Goal: Task Accomplishment & Management: Use online tool/utility

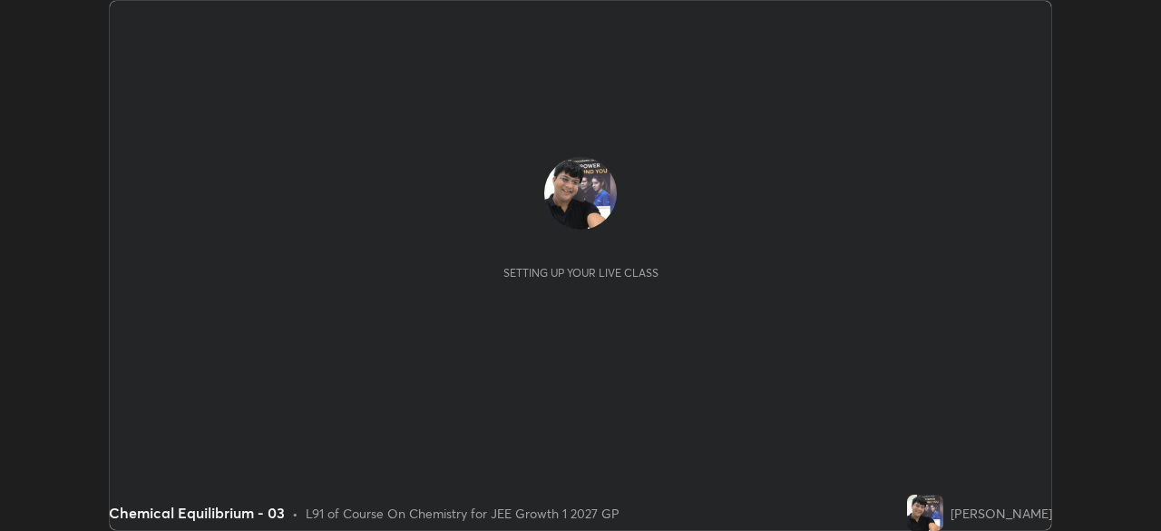
scroll to position [531, 1160]
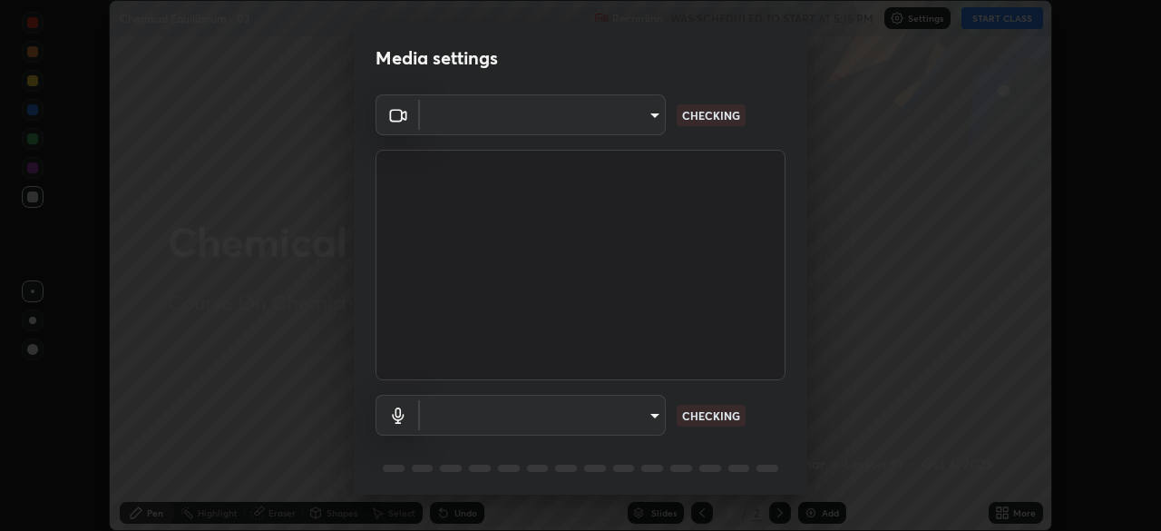
type input "1a0cd2fa9eaecc5464ce661d2c376d4f68bb2a1a8db1c3726163fcb70f995fb6"
click at [656, 419] on body "Erase all Chemical Equilibrium - 03 Recording WAS SCHEDULED TO START AT 5:15 PM…" at bounding box center [580, 265] width 1161 height 531
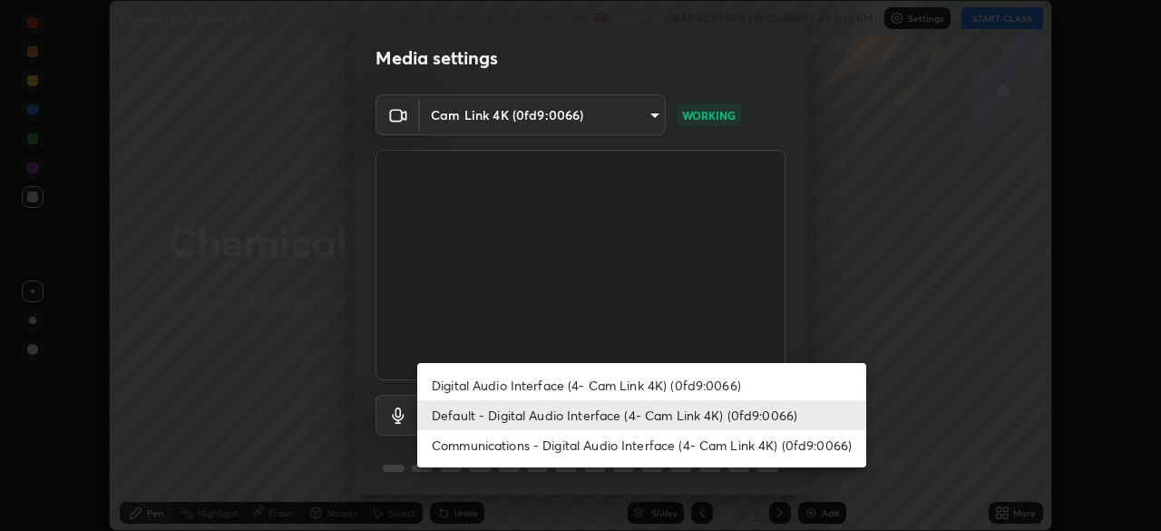
click at [632, 385] on li "Digital Audio Interface (4- Cam Link 4K) (0fd9:0066)" at bounding box center [641, 385] width 449 height 30
type input "16bb6a3b404baa7cc3e34847ed316701657410bd68a709ada6eff4a79f6c255e"
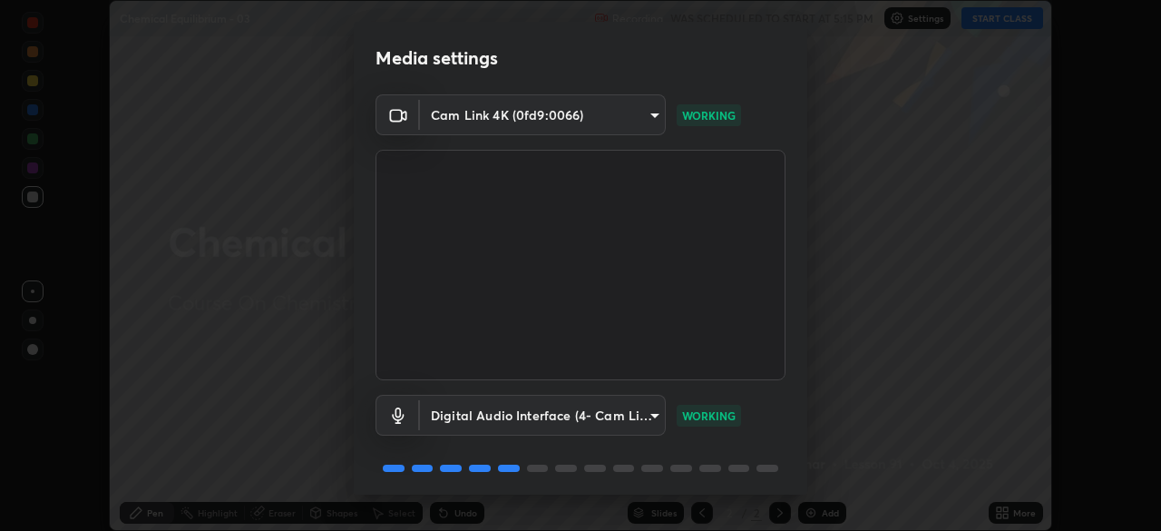
scroll to position [64, 0]
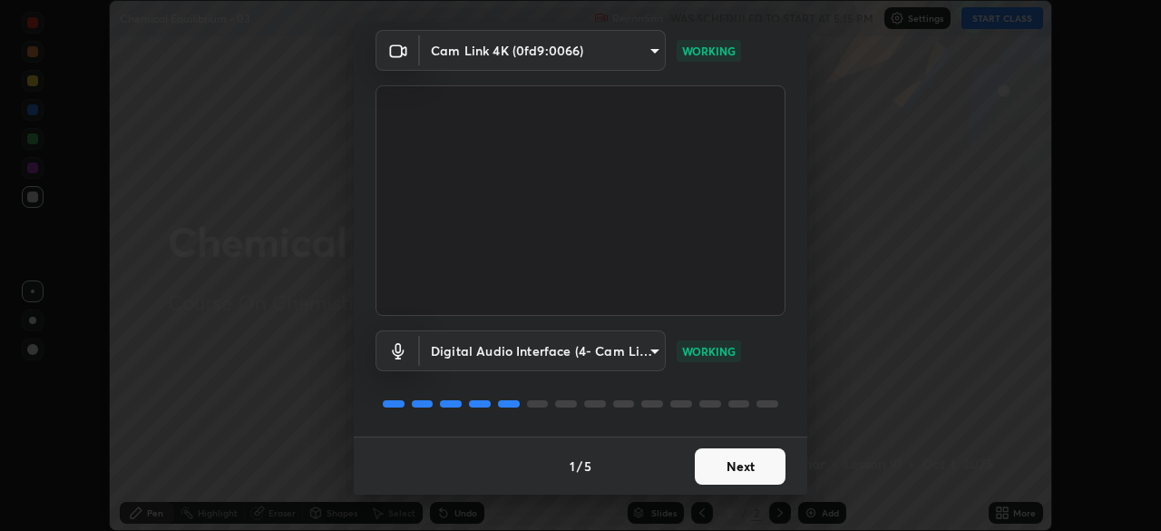
click at [734, 470] on button "Next" at bounding box center [740, 466] width 91 height 36
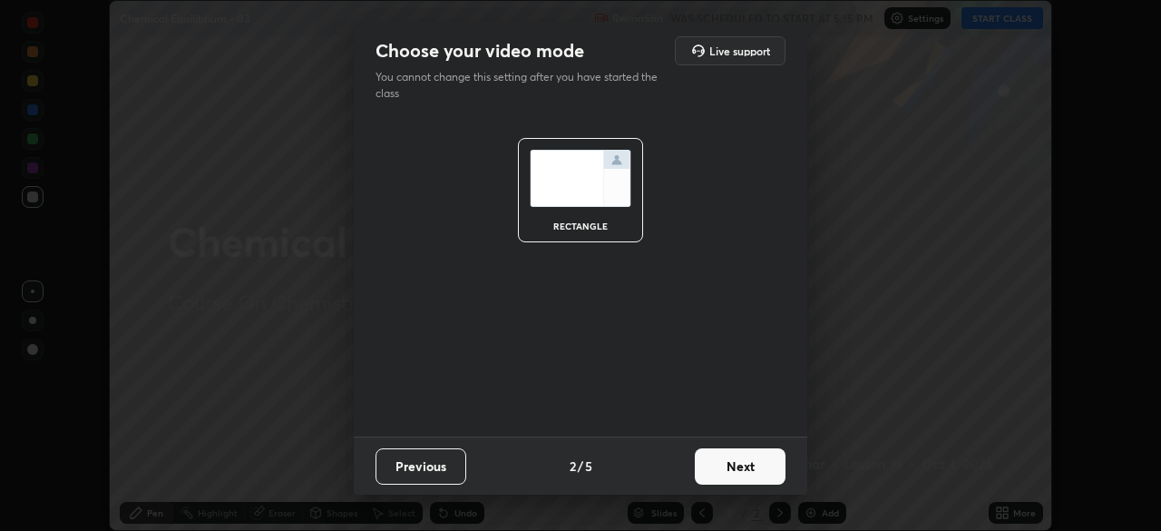
scroll to position [0, 0]
click at [734, 472] on button "Next" at bounding box center [740, 466] width 91 height 36
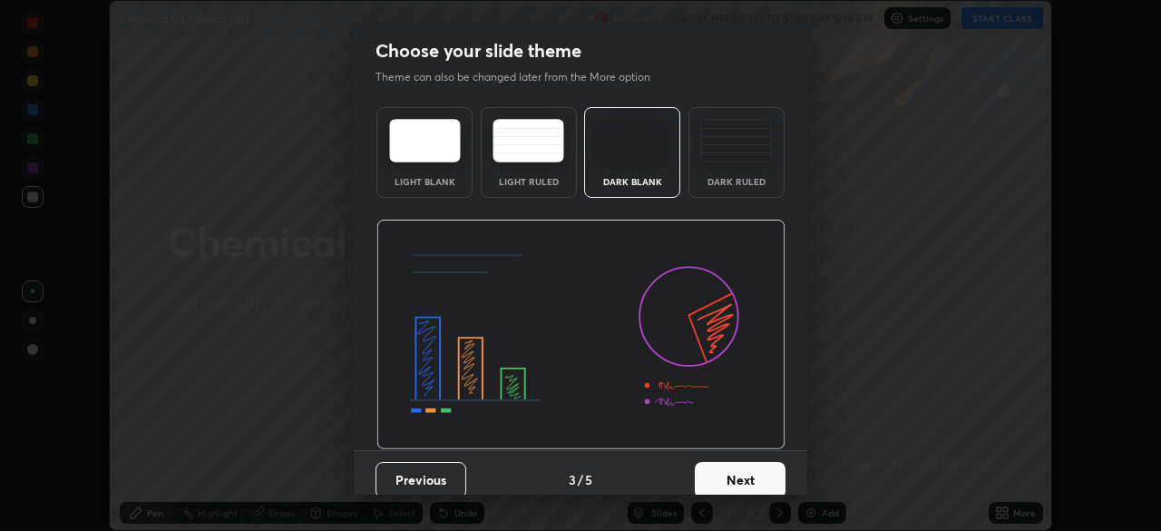
click at [742, 481] on button "Next" at bounding box center [740, 480] width 91 height 36
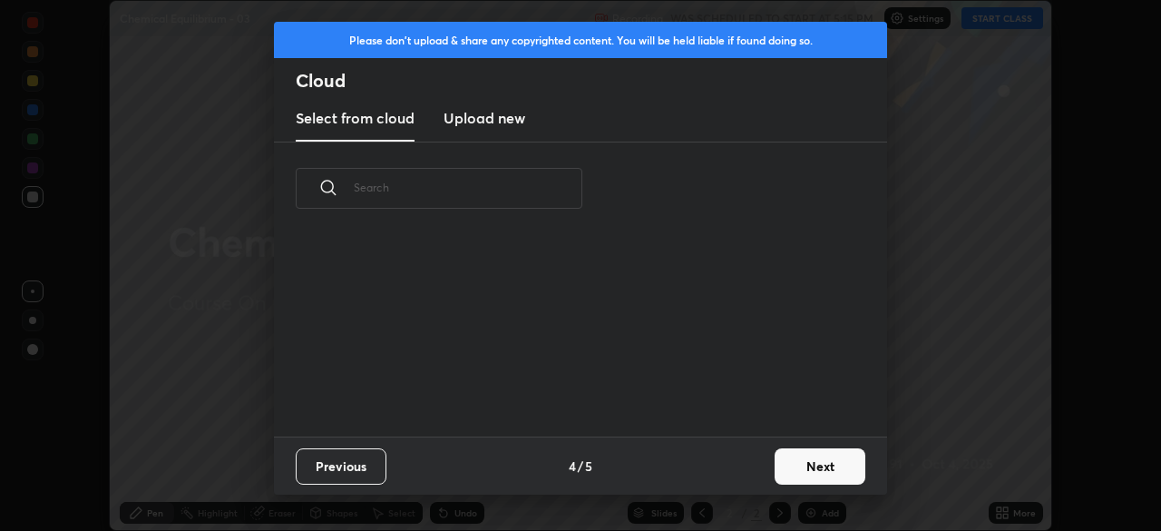
click at [800, 466] on button "Next" at bounding box center [819, 466] width 91 height 36
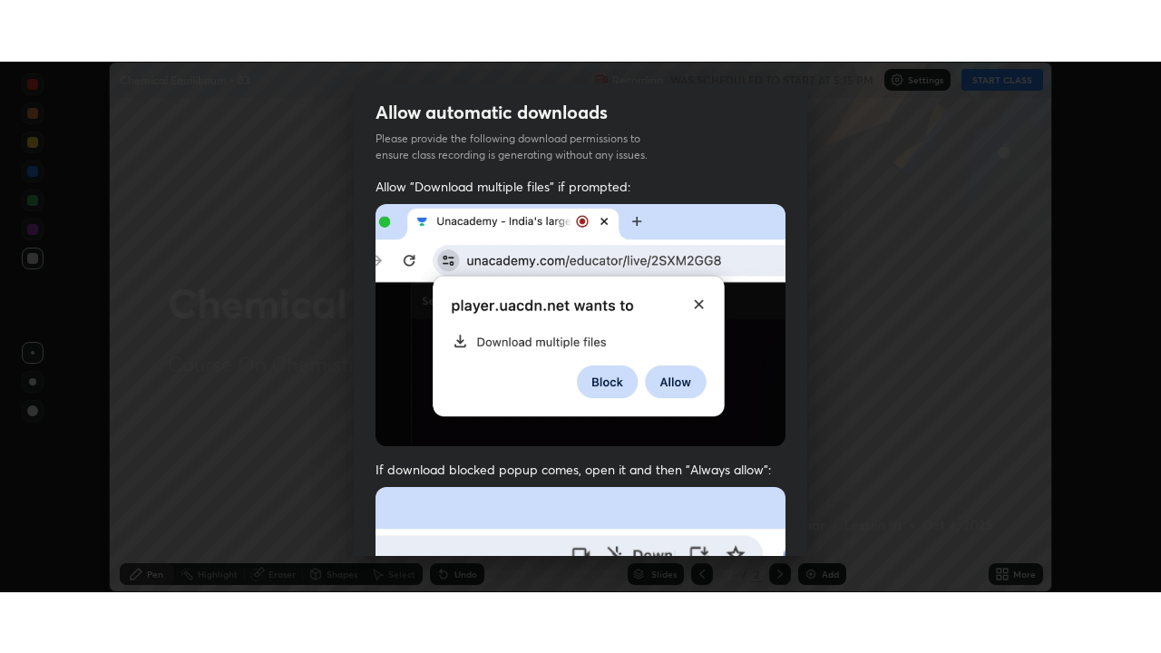
scroll to position [434, 0]
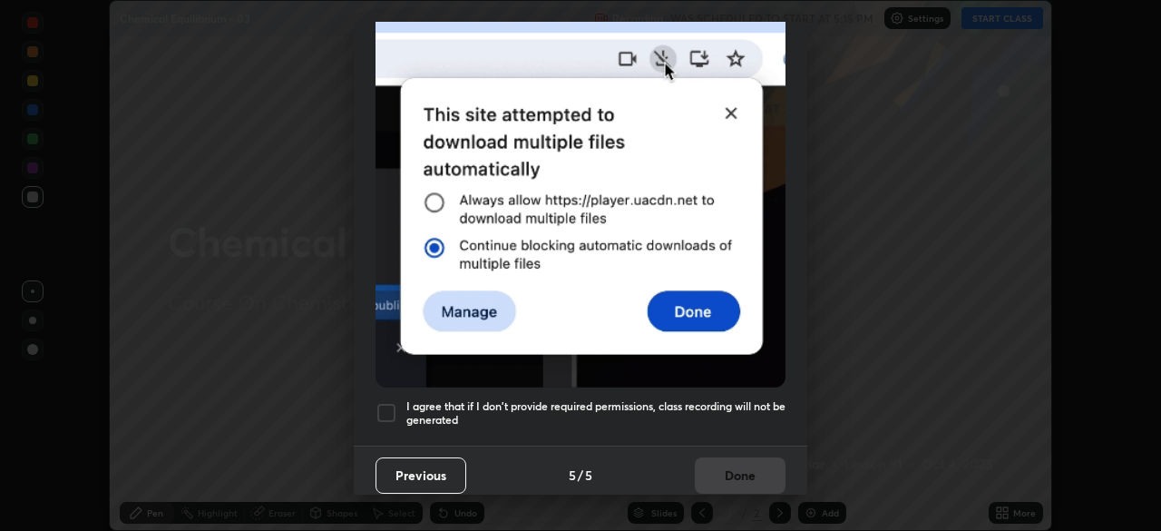
click at [386, 410] on div at bounding box center [386, 413] width 22 height 22
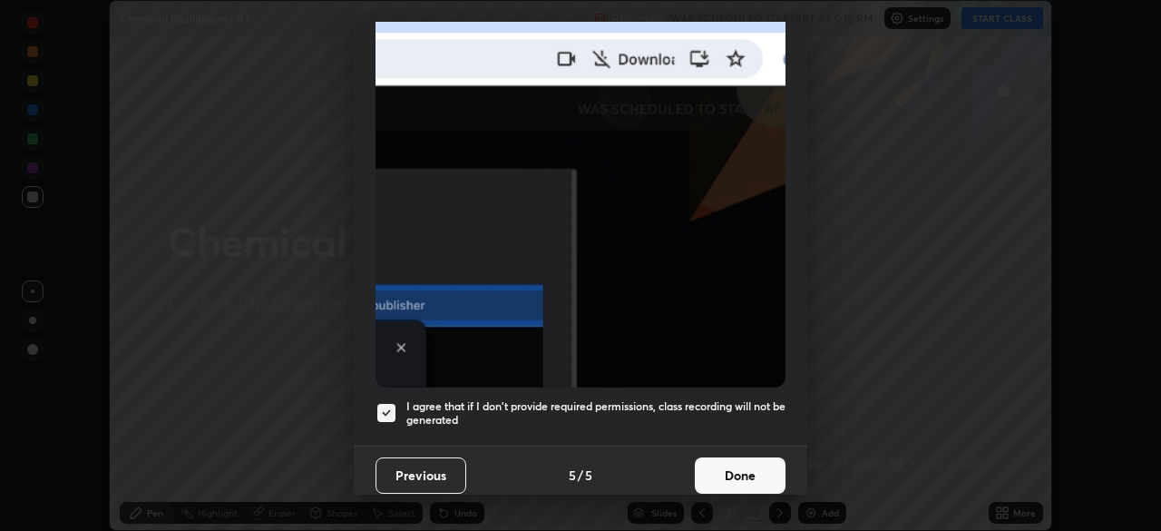
click at [728, 467] on button "Done" at bounding box center [740, 475] width 91 height 36
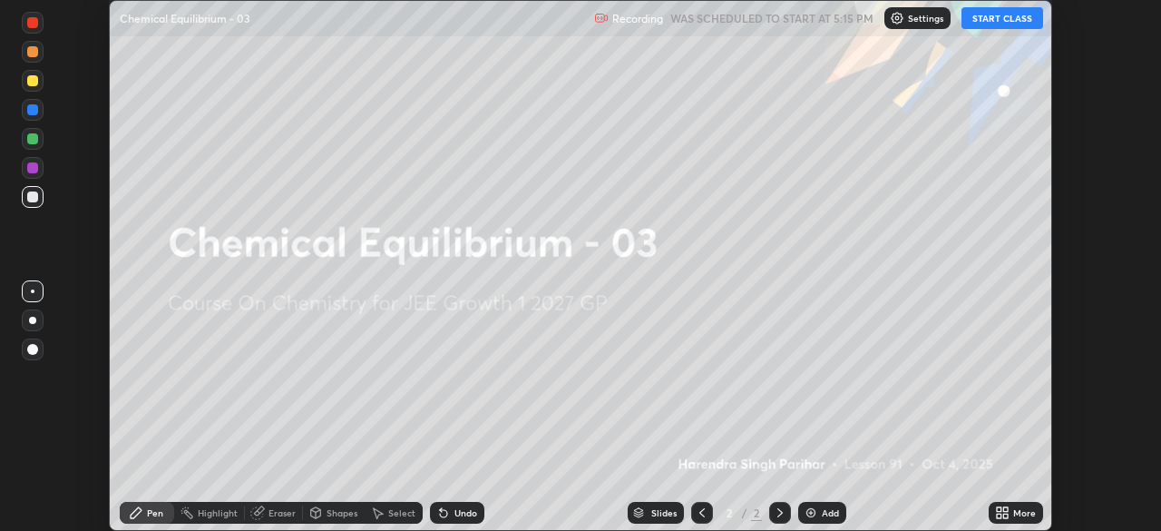
click at [986, 22] on button "START CLASS" at bounding box center [1002, 18] width 82 height 22
click at [1002, 512] on icon at bounding box center [1002, 512] width 15 height 15
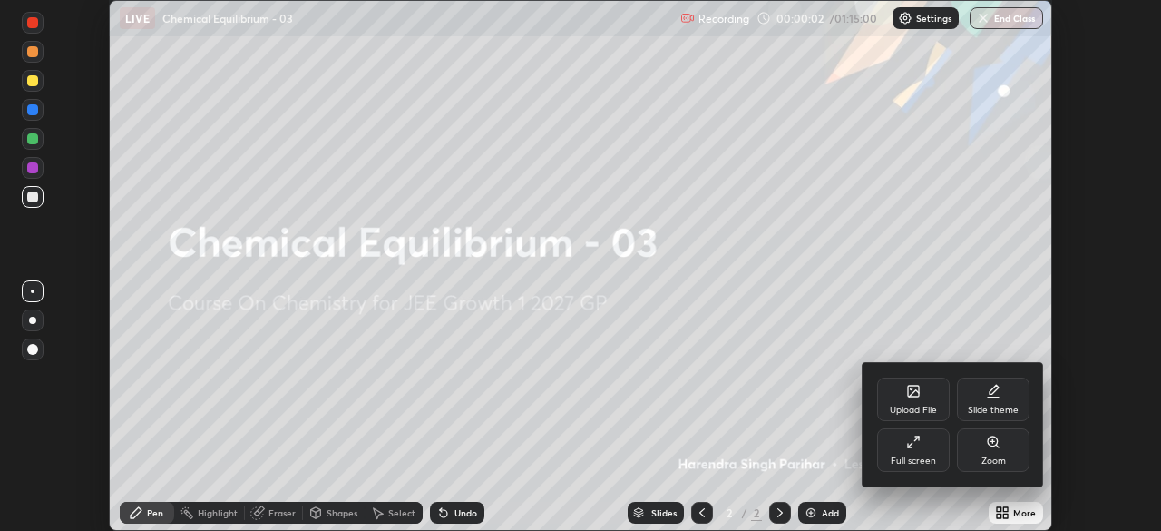
click at [909, 445] on icon at bounding box center [910, 445] width 4 height 4
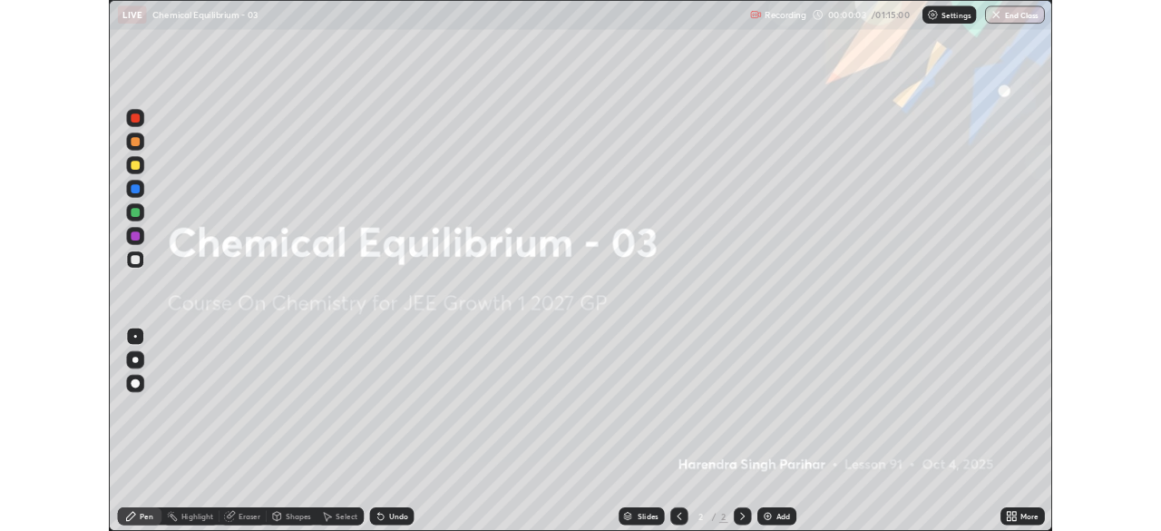
scroll to position [653, 1161]
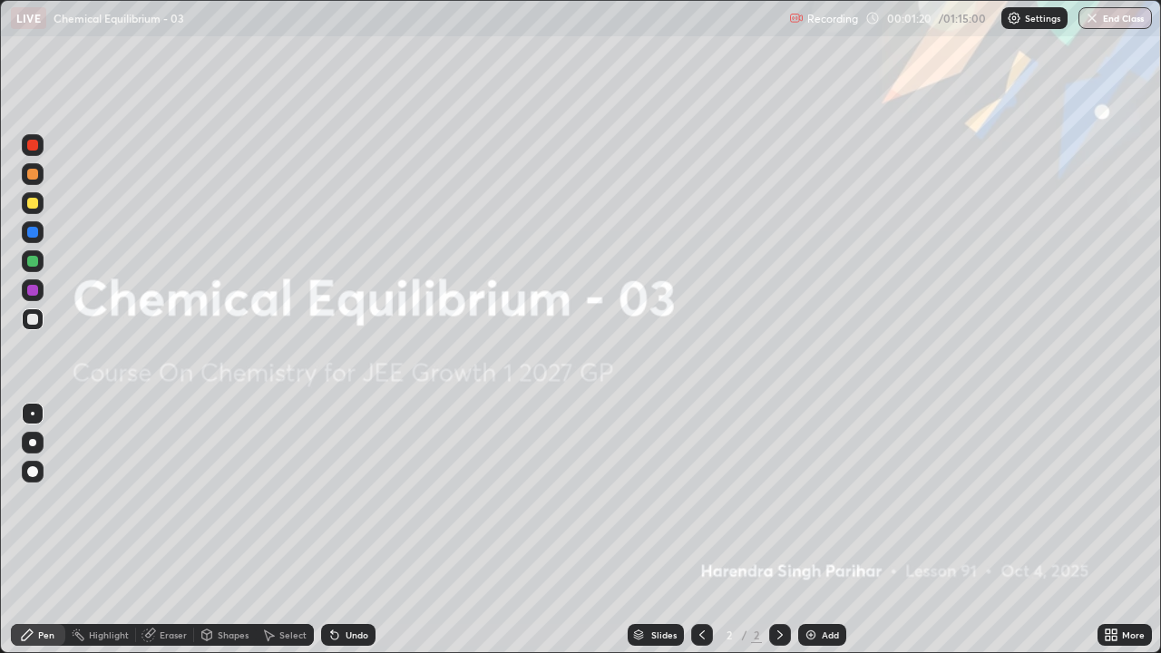
click at [1109, 530] on icon at bounding box center [1107, 638] width 5 height 5
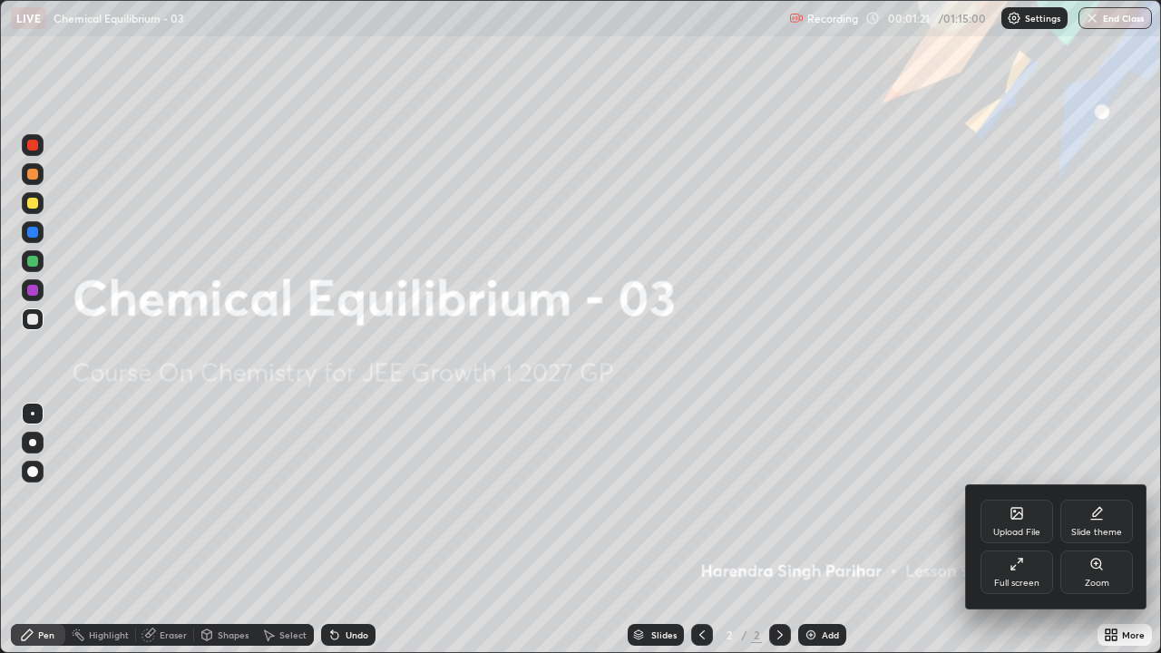
click at [1015, 530] on div "Full screen" at bounding box center [1016, 572] width 73 height 44
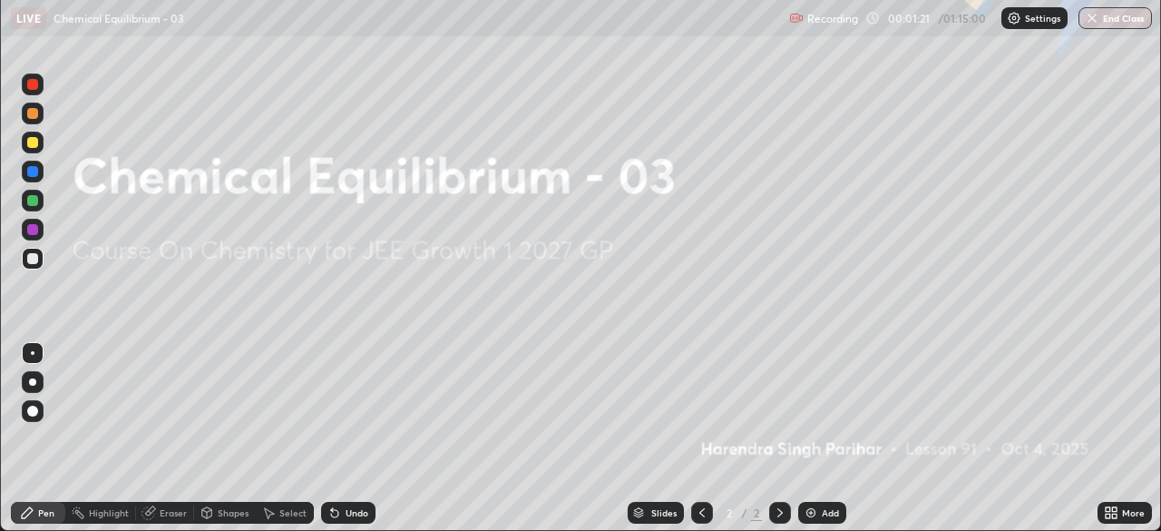
scroll to position [90154, 89524]
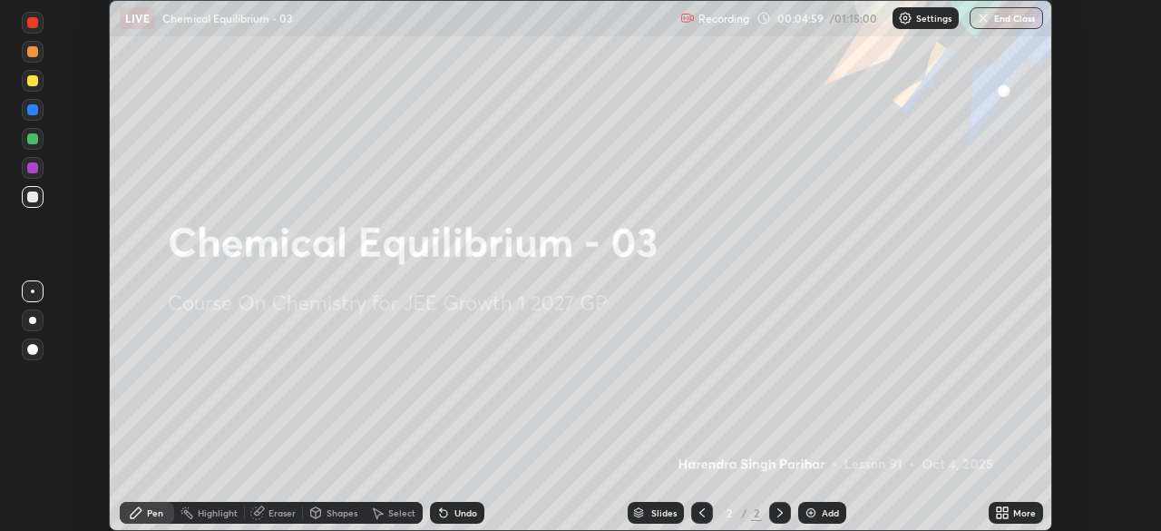
click at [998, 515] on icon at bounding box center [999, 515] width 5 height 5
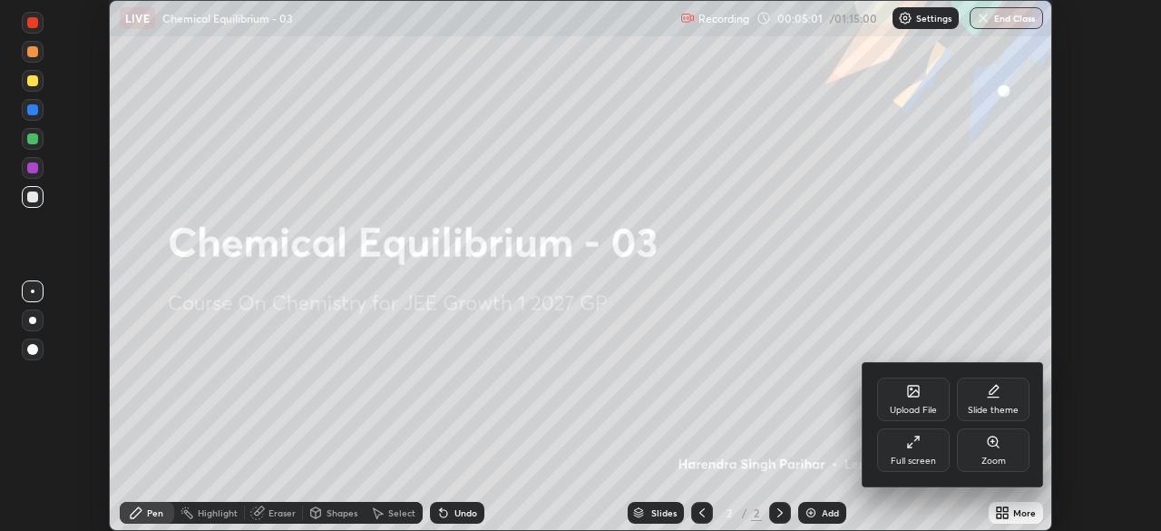
click at [911, 391] on icon at bounding box center [913, 390] width 11 height 11
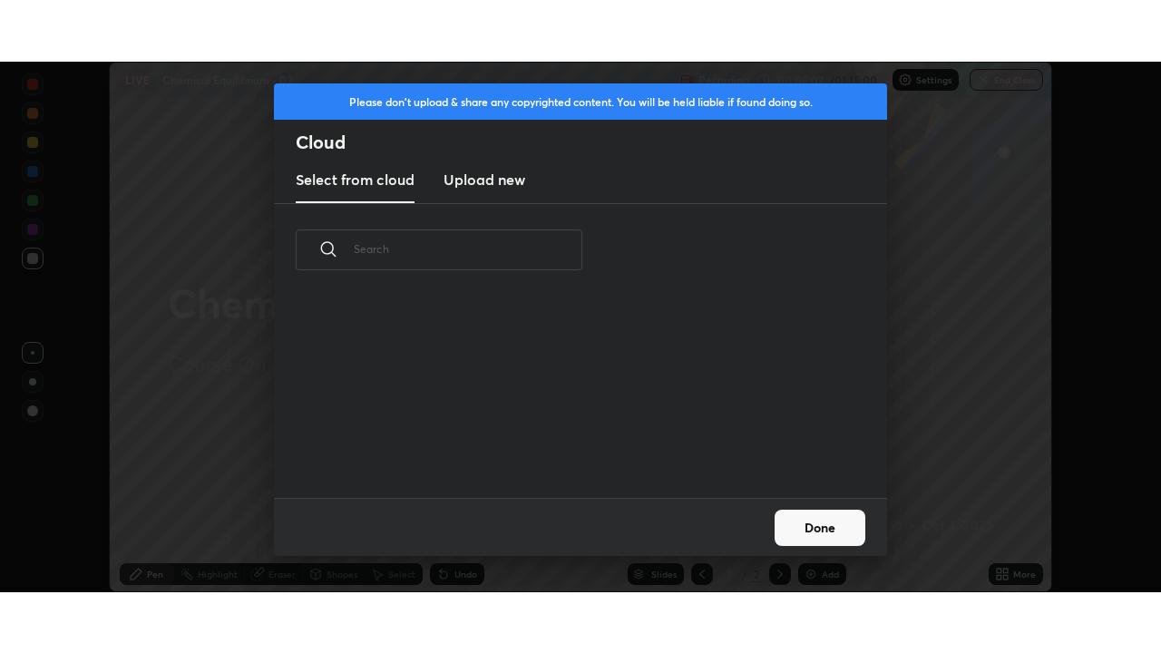
scroll to position [201, 582]
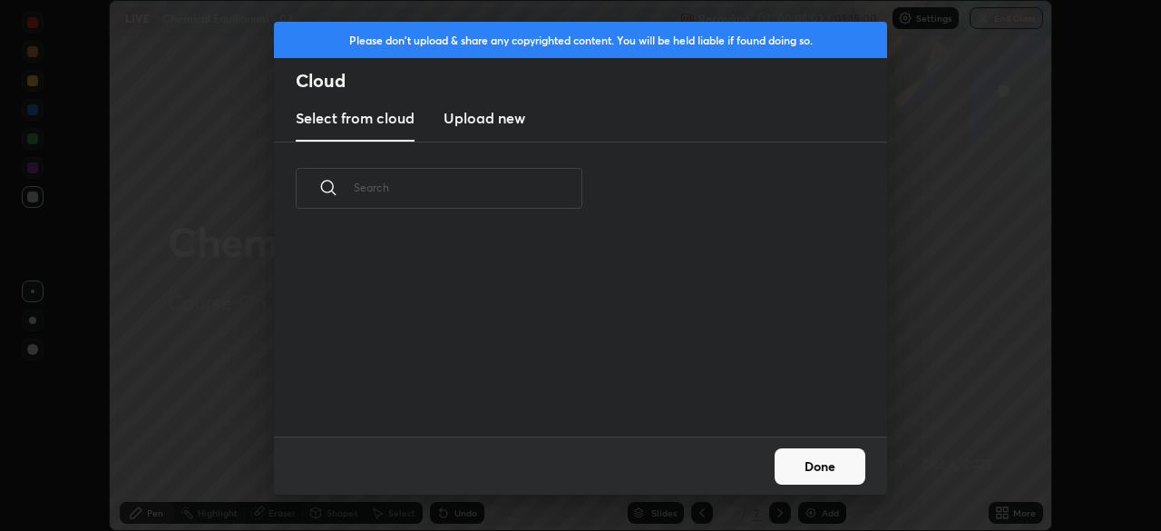
click at [488, 112] on h3 "Upload new" at bounding box center [484, 118] width 82 height 22
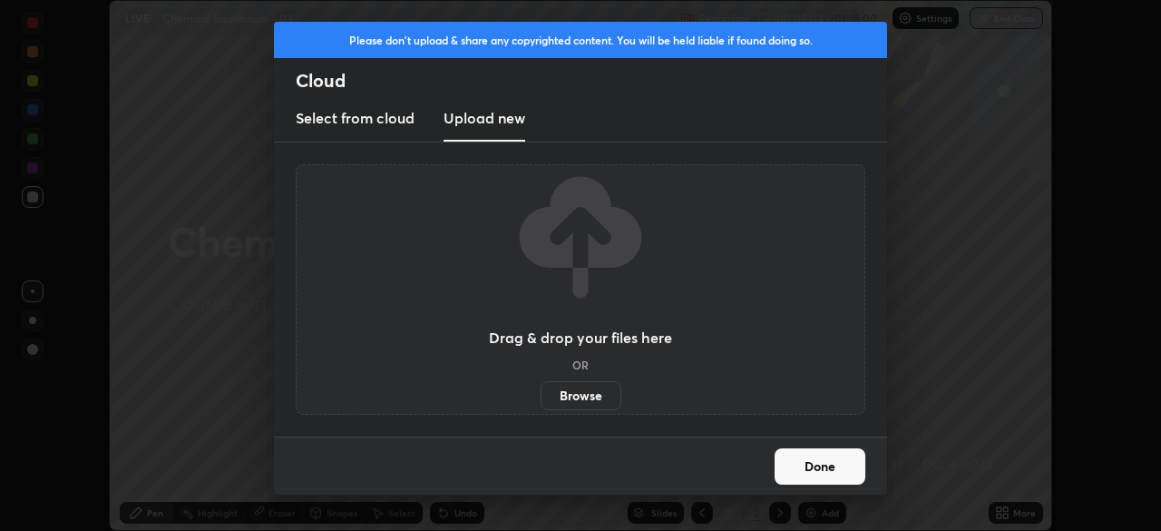
click at [573, 389] on label "Browse" at bounding box center [580, 395] width 81 height 29
click at [540, 389] on input "Browse" at bounding box center [540, 395] width 0 height 29
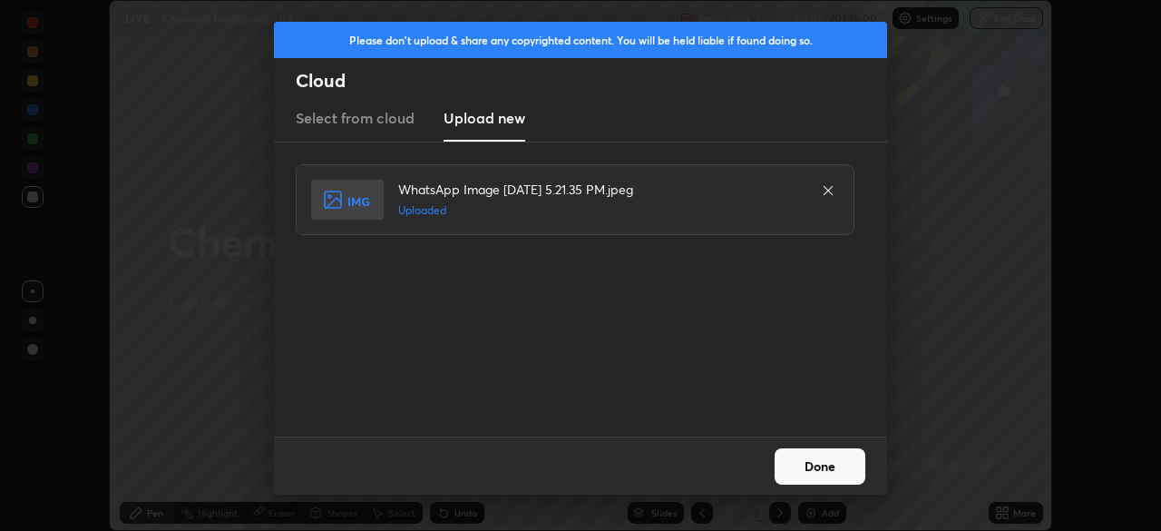
click at [823, 467] on button "Done" at bounding box center [819, 466] width 91 height 36
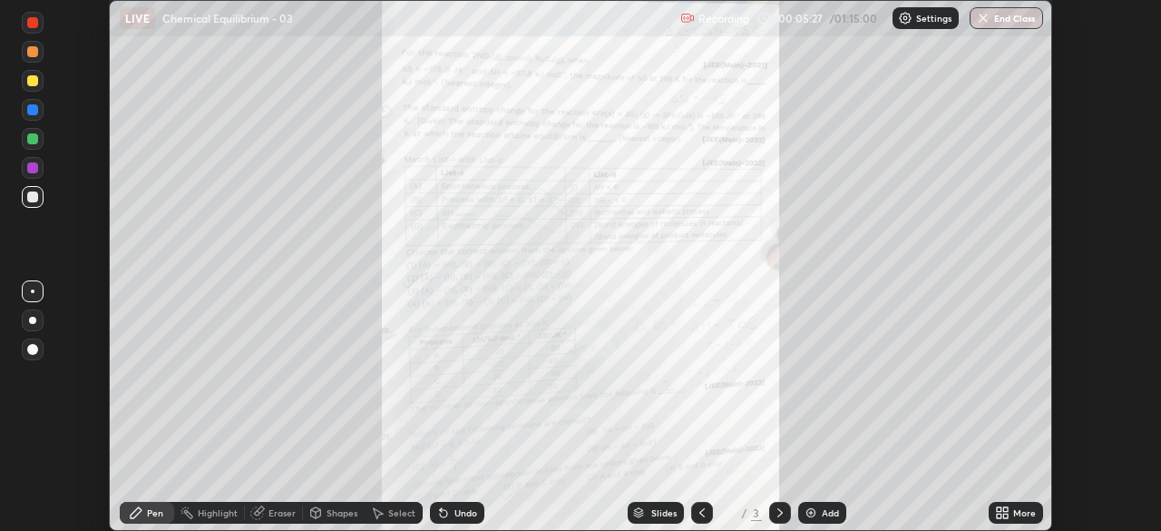
click at [1004, 512] on icon at bounding box center [1002, 512] width 15 height 15
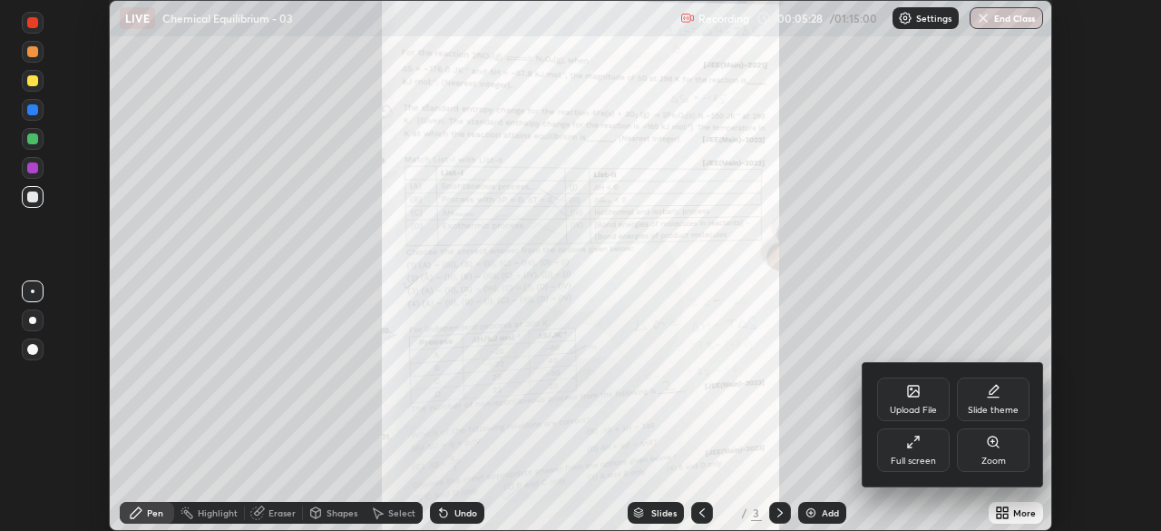
click at [919, 447] on icon at bounding box center [913, 441] width 15 height 15
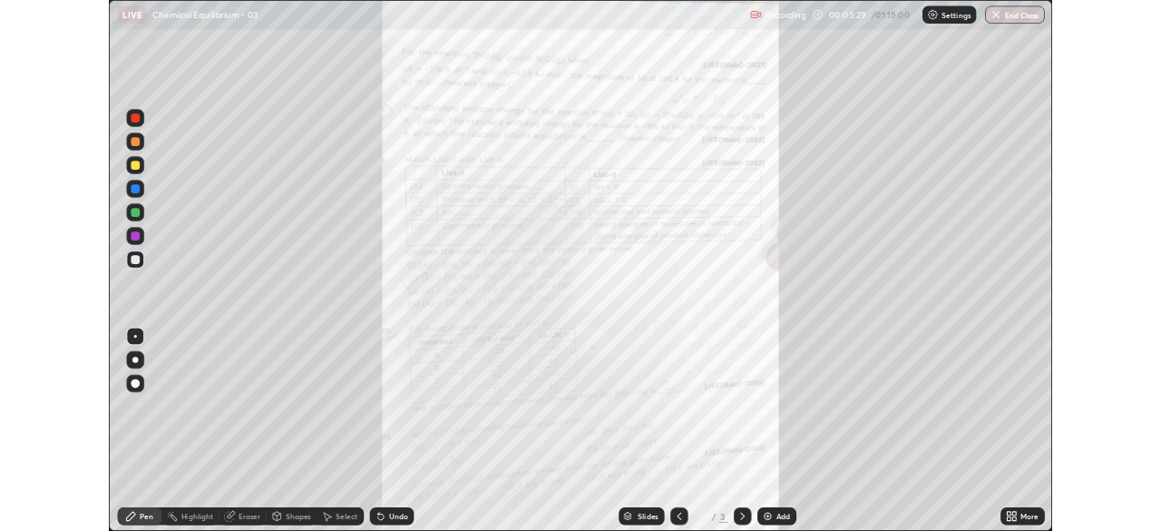
scroll to position [653, 1161]
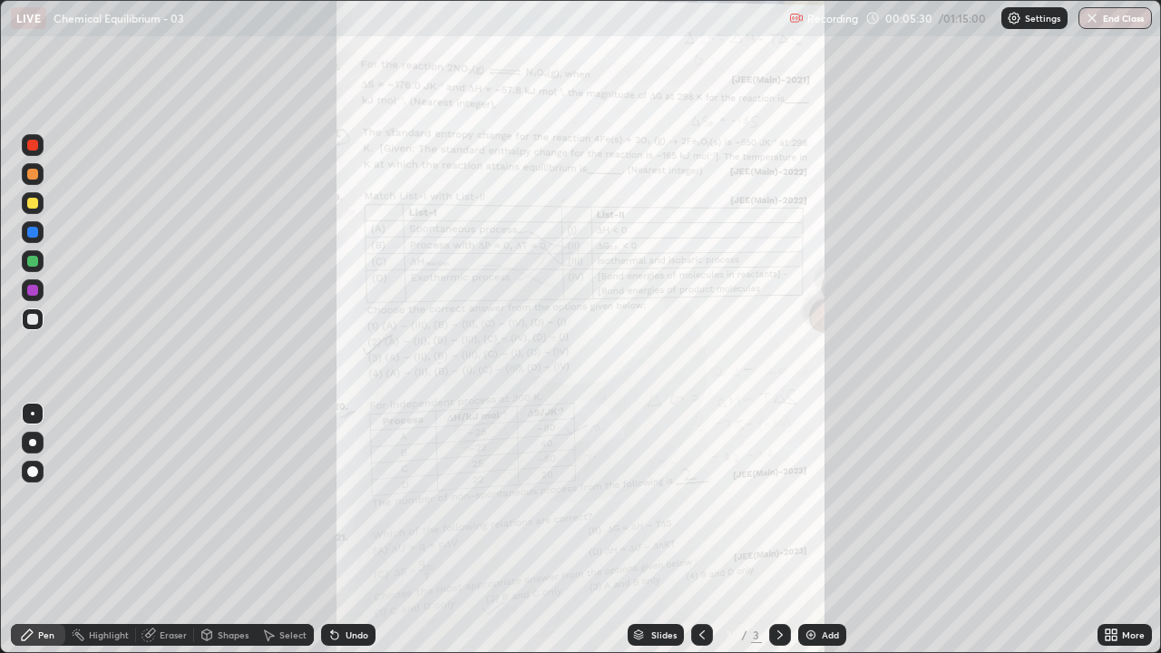
click at [1114, 530] on icon at bounding box center [1114, 638] width 5 height 5
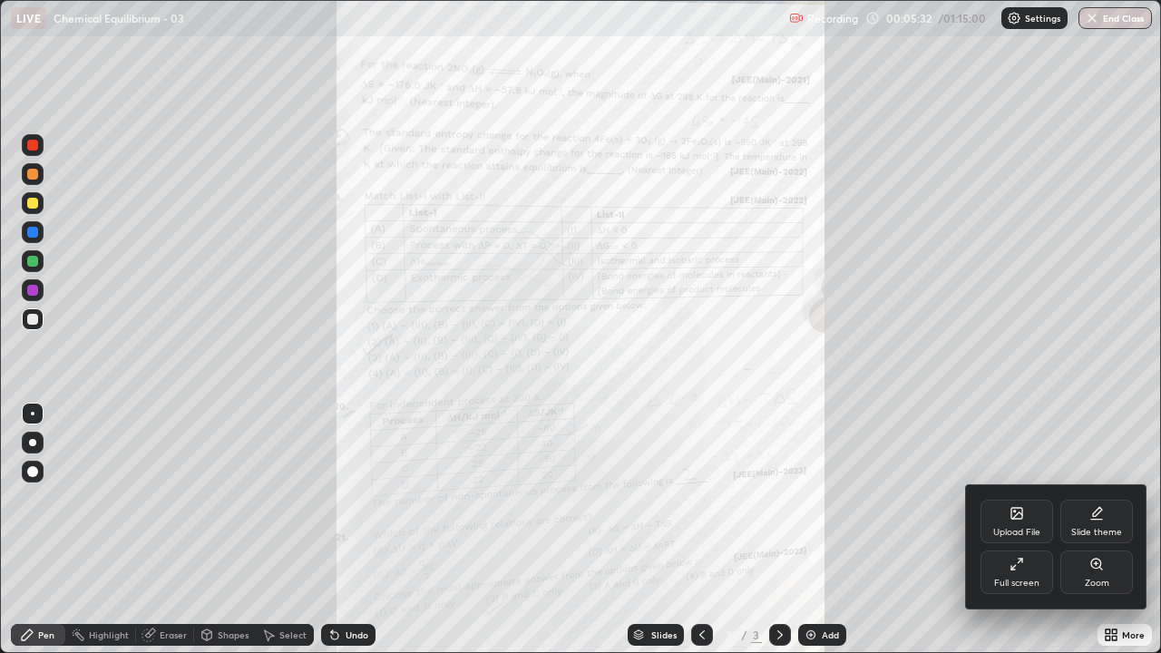
click at [1089, 530] on div "Zoom" at bounding box center [1096, 572] width 73 height 44
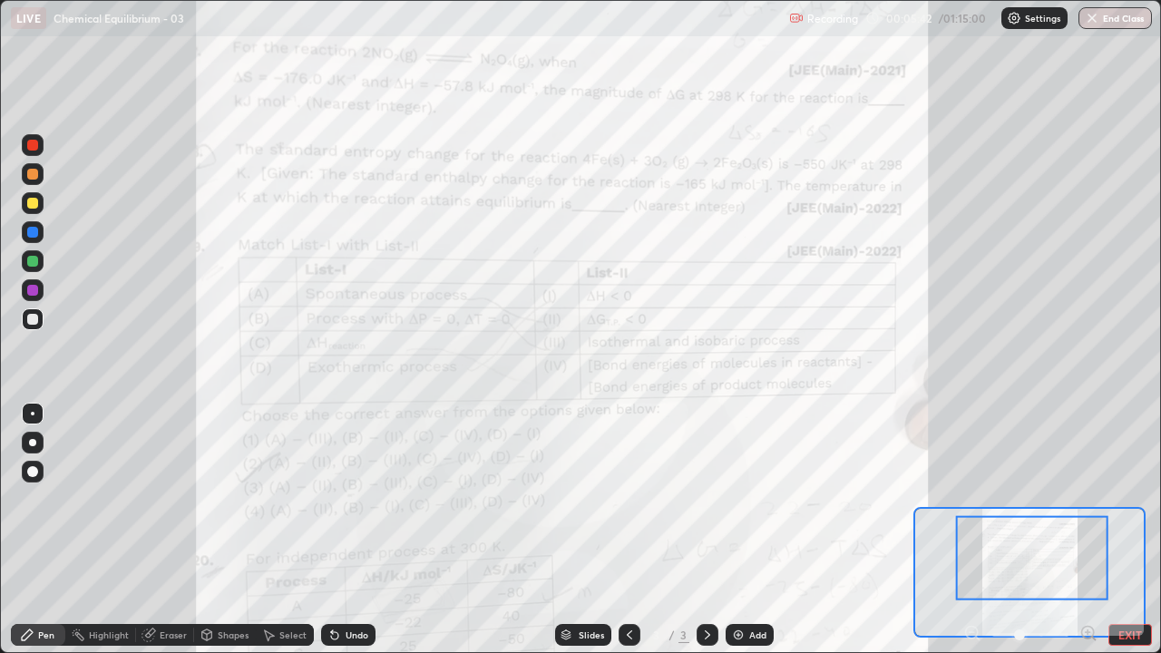
click at [1088, 530] on icon at bounding box center [1087, 632] width 5 height 0
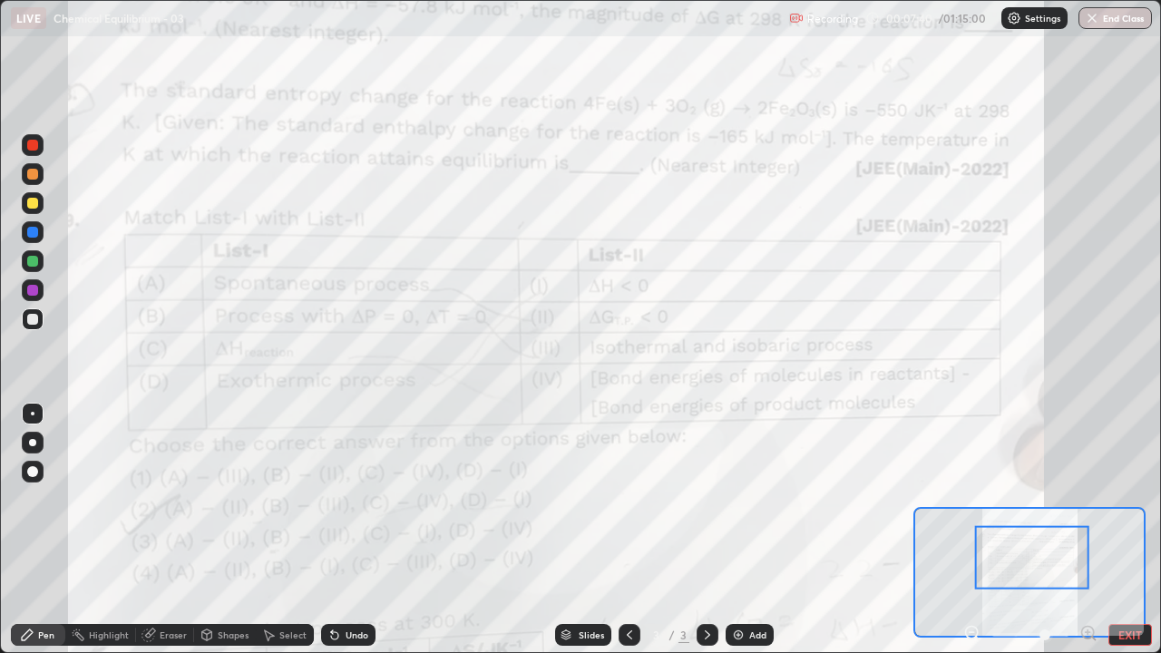
click at [34, 288] on div at bounding box center [32, 290] width 11 height 11
click at [33, 175] on div at bounding box center [32, 174] width 11 height 11
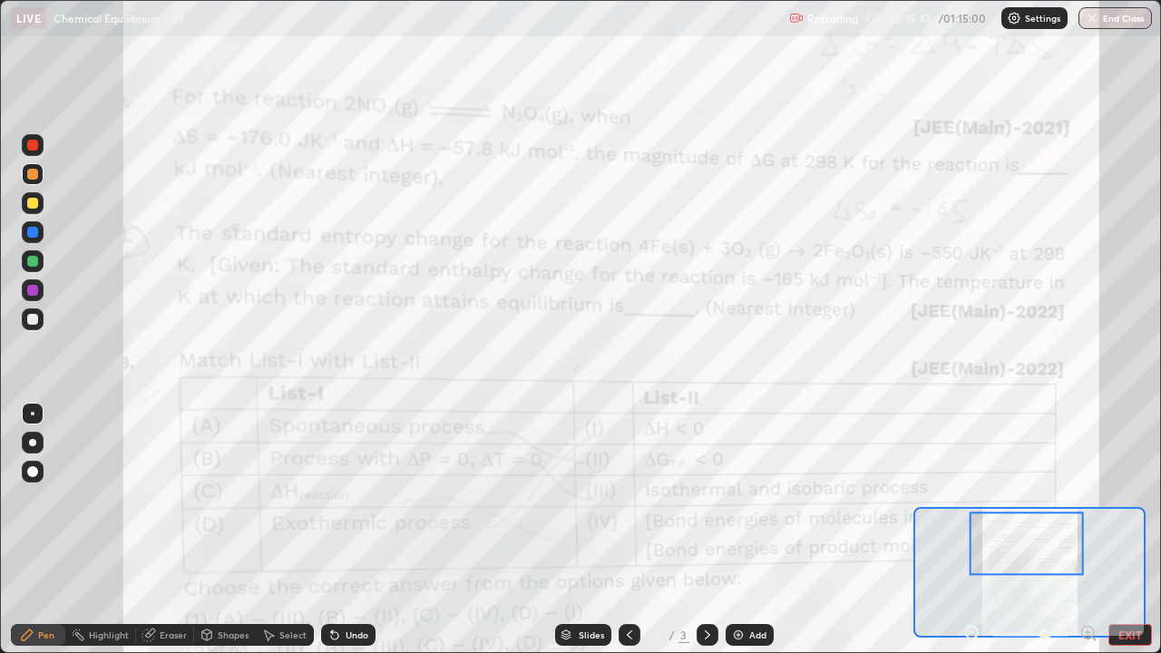
click at [627, 530] on icon at bounding box center [629, 634] width 5 height 9
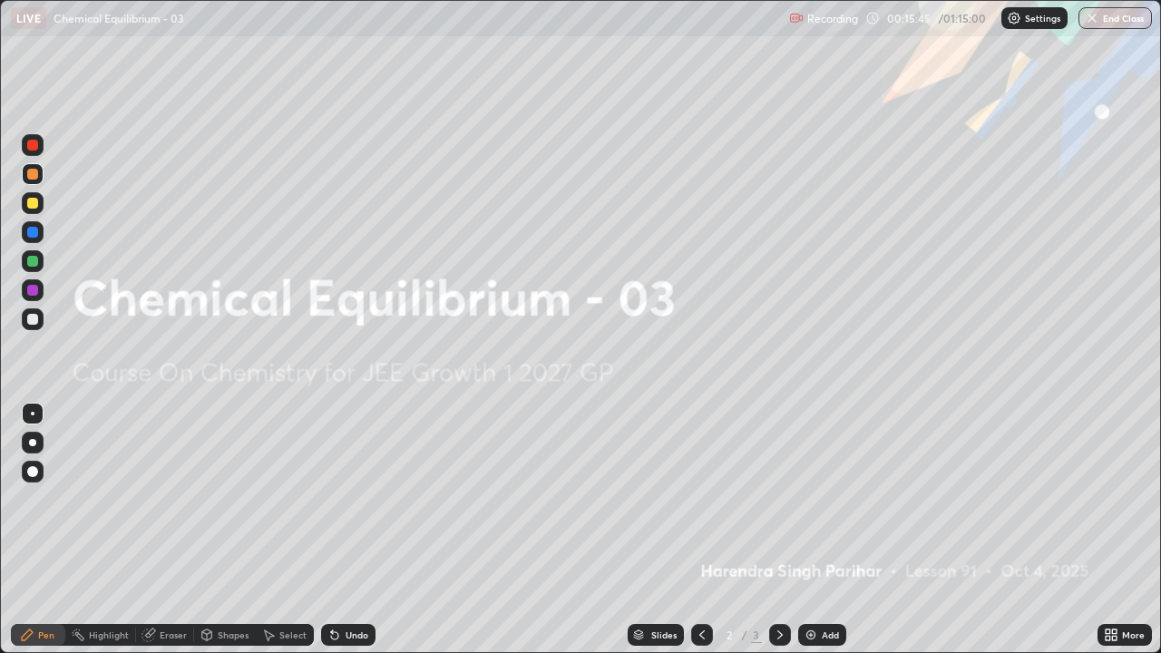
click at [1111, 530] on icon at bounding box center [1111, 635] width 15 height 15
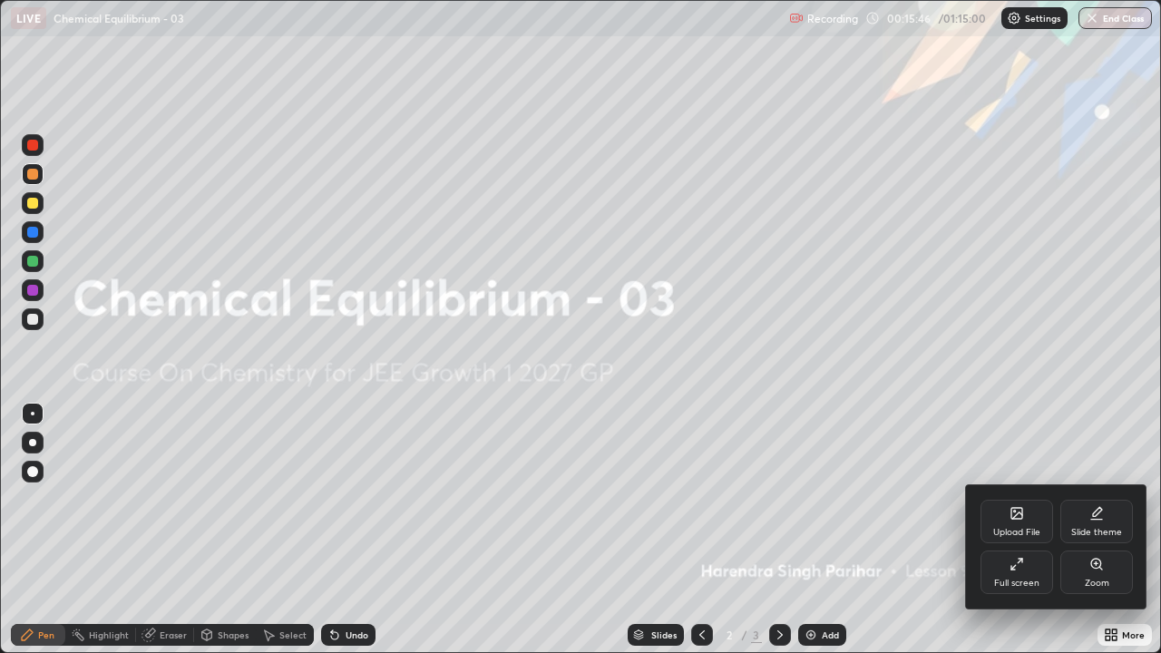
click at [1012, 530] on icon at bounding box center [1016, 564] width 15 height 15
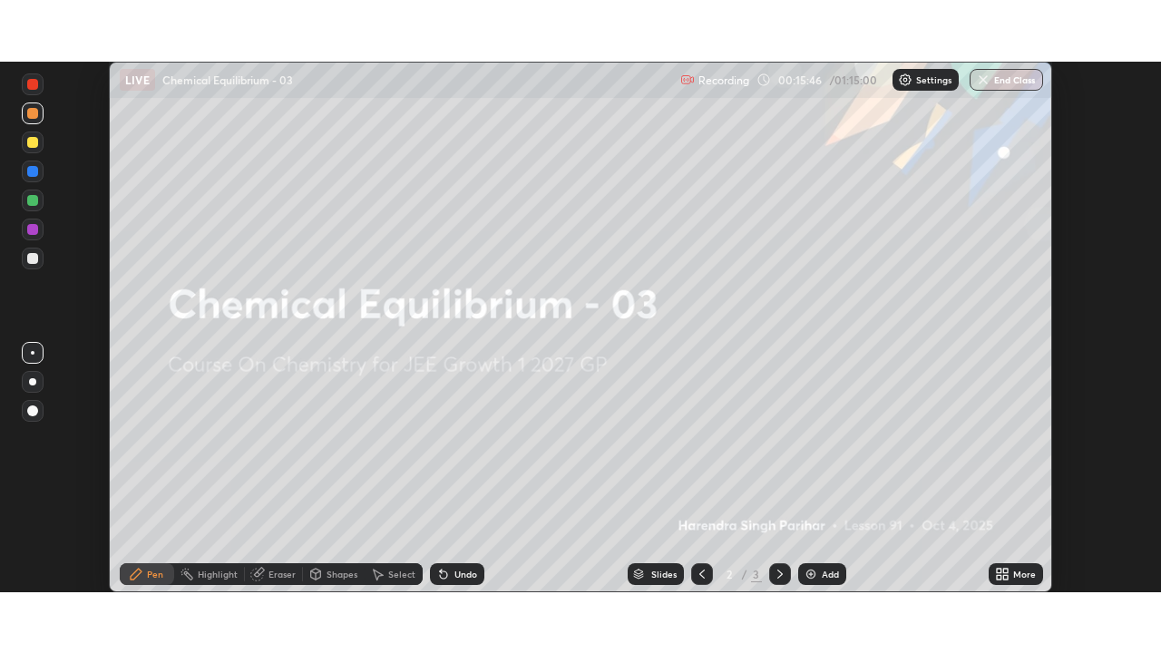
scroll to position [90154, 89524]
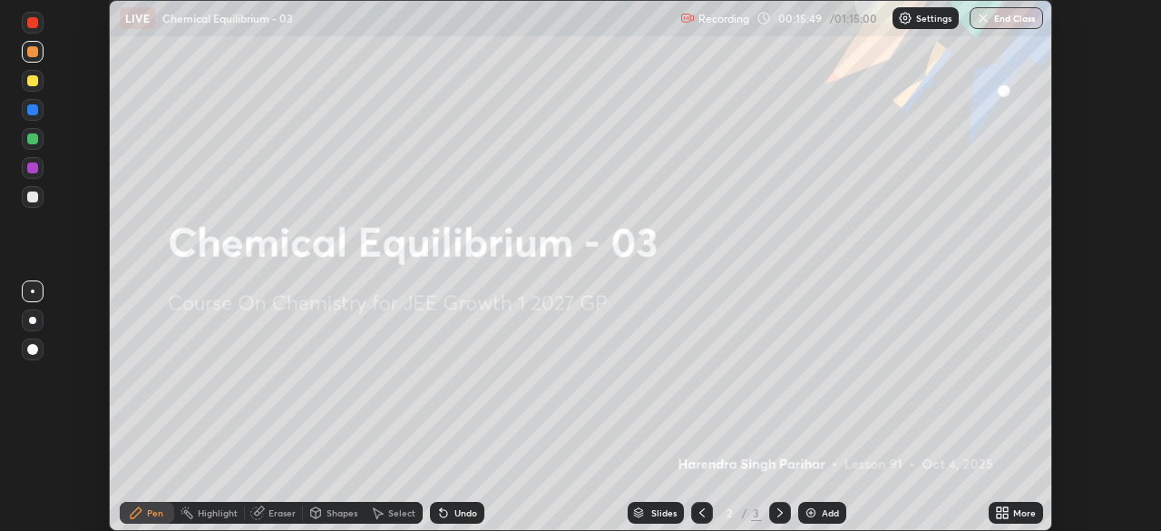
click at [1001, 508] on icon at bounding box center [999, 509] width 5 height 5
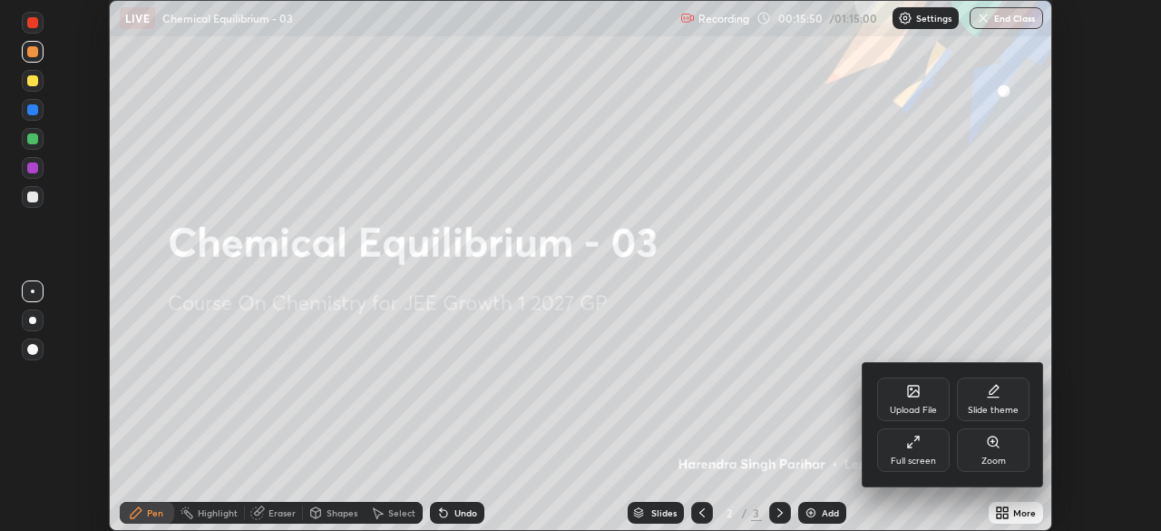
click at [910, 444] on icon at bounding box center [910, 445] width 5 height 5
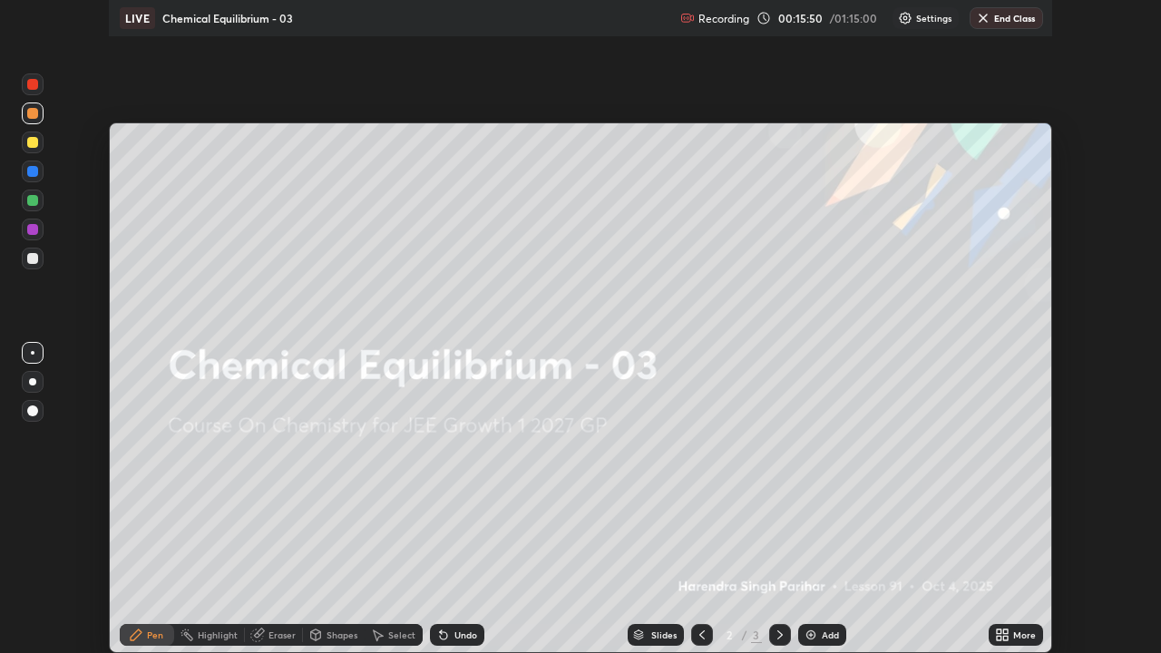
scroll to position [653, 1161]
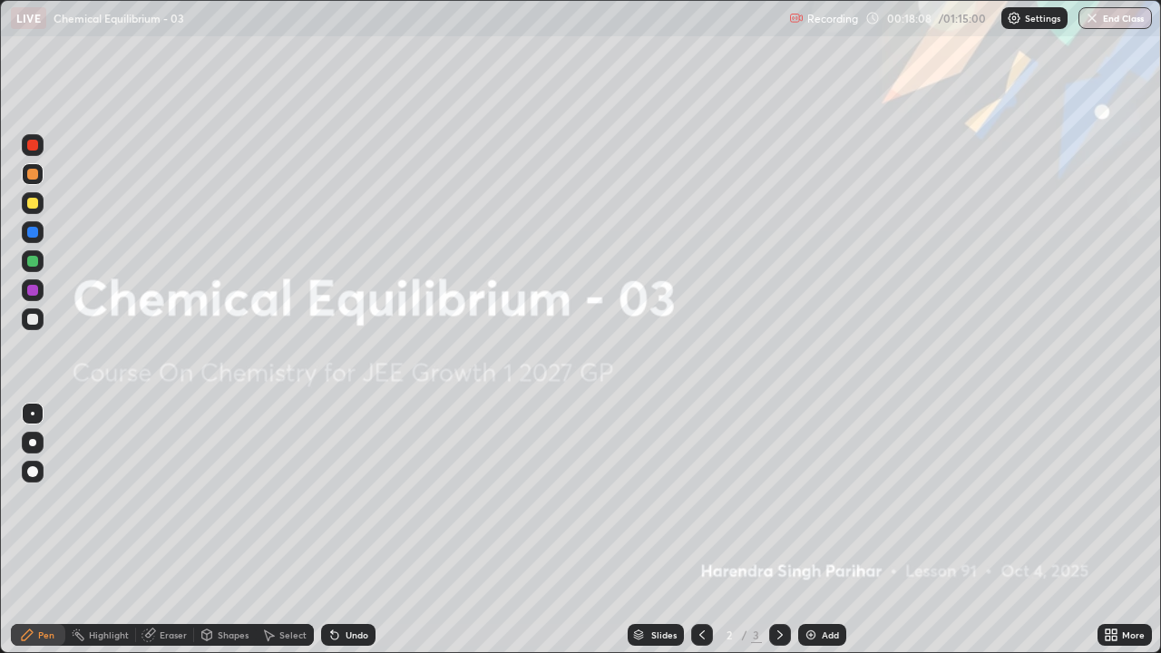
click at [807, 530] on img at bounding box center [810, 635] width 15 height 15
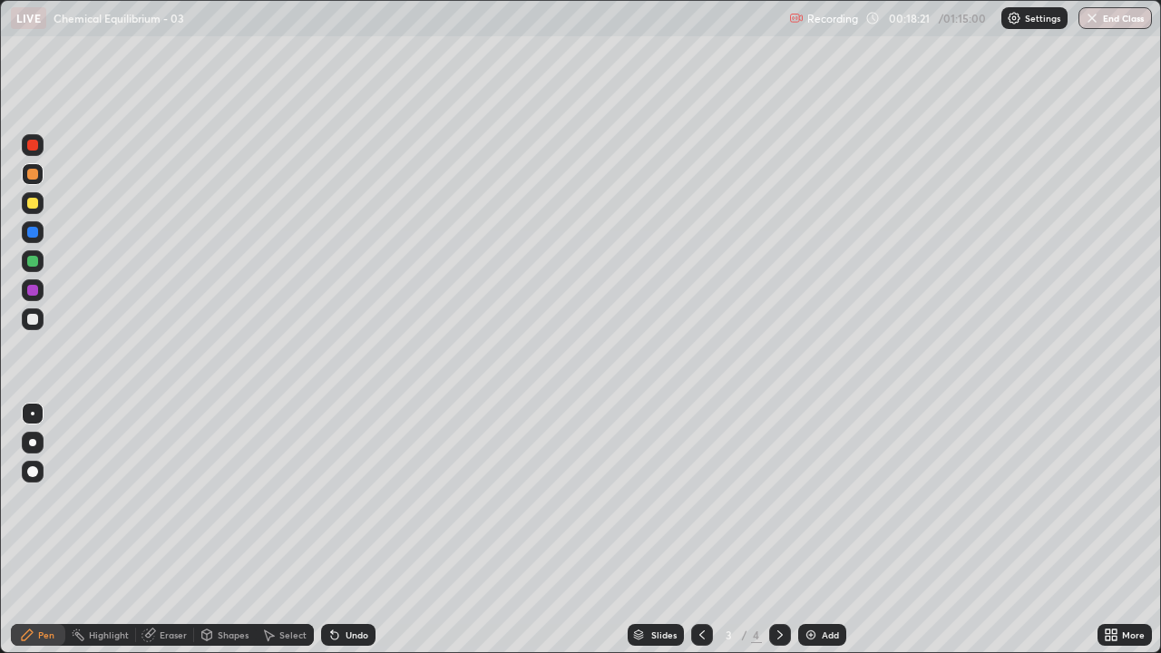
click at [34, 443] on div at bounding box center [32, 442] width 7 height 7
click at [31, 321] on div at bounding box center [32, 319] width 11 height 11
click at [32, 209] on div at bounding box center [33, 203] width 22 height 22
click at [33, 318] on div at bounding box center [32, 319] width 11 height 11
click at [225, 530] on div "Shapes" at bounding box center [233, 634] width 31 height 9
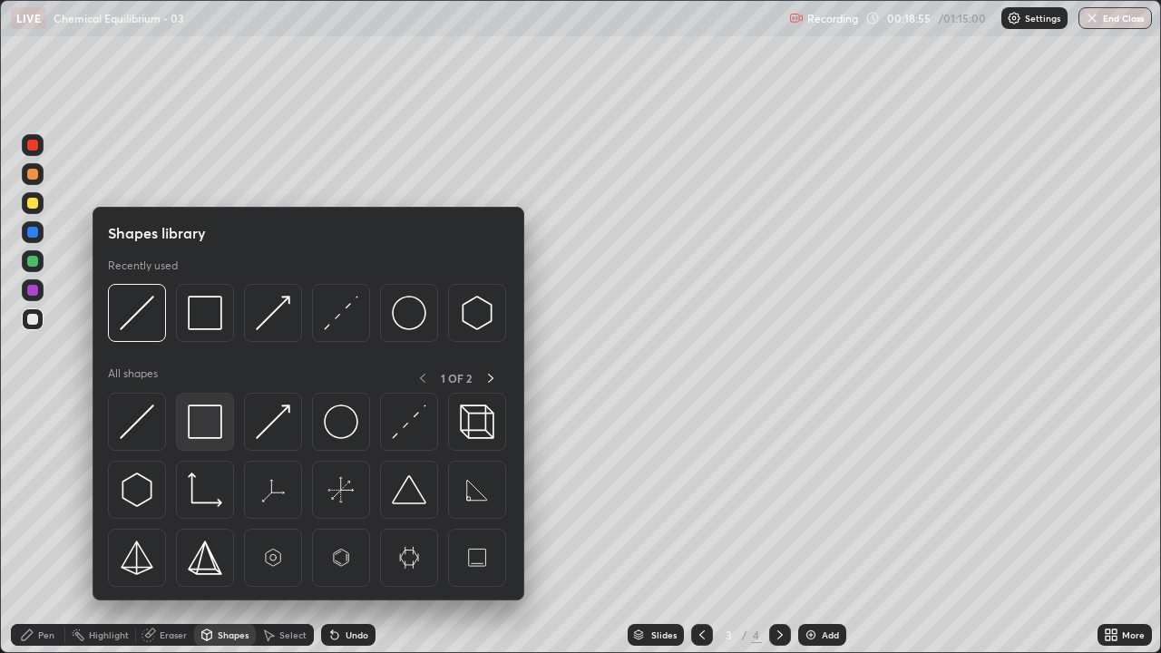
click at [202, 421] on img at bounding box center [205, 421] width 34 height 34
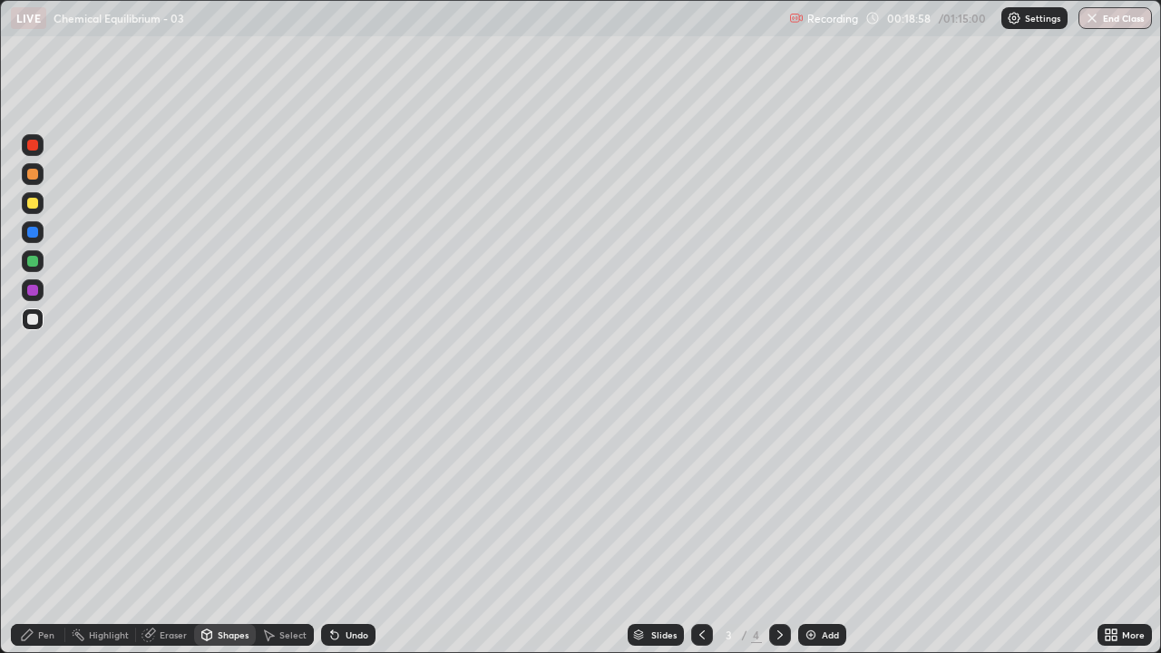
click at [42, 530] on div "Pen" at bounding box center [38, 635] width 54 height 36
click at [32, 202] on div at bounding box center [32, 203] width 11 height 11
click at [36, 258] on div at bounding box center [32, 261] width 11 height 11
click at [28, 297] on div at bounding box center [33, 290] width 22 height 22
click at [28, 264] on div at bounding box center [32, 261] width 11 height 11
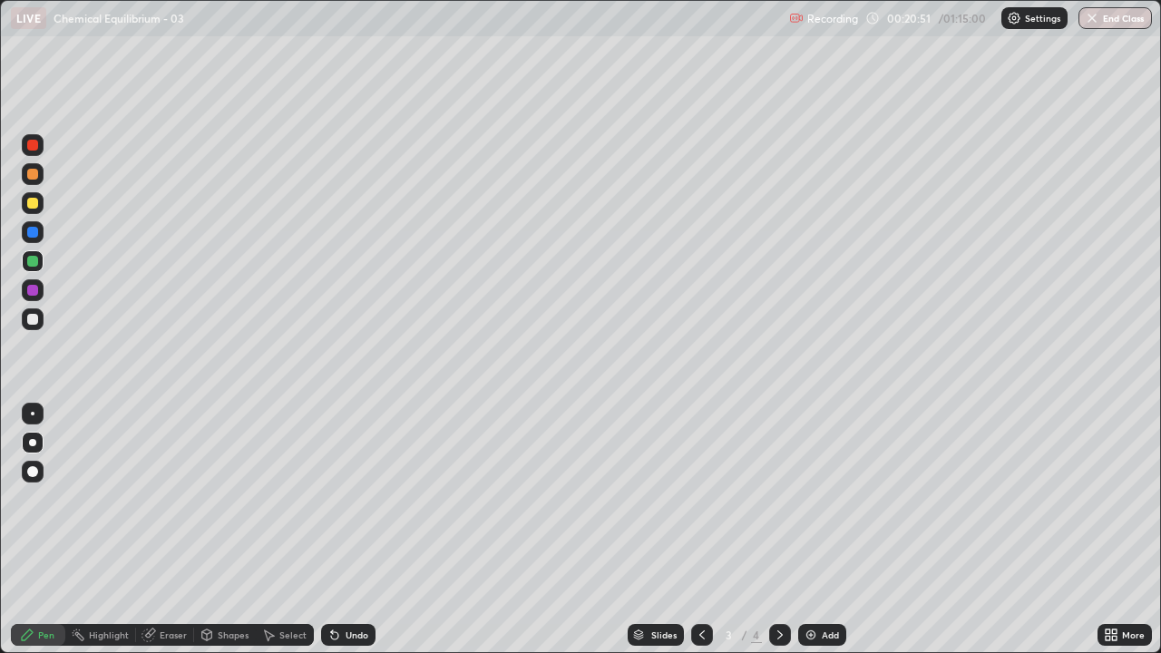
click at [29, 173] on div at bounding box center [32, 174] width 11 height 11
click at [32, 204] on div at bounding box center [32, 203] width 11 height 11
click at [171, 530] on div "Eraser" at bounding box center [173, 634] width 27 height 9
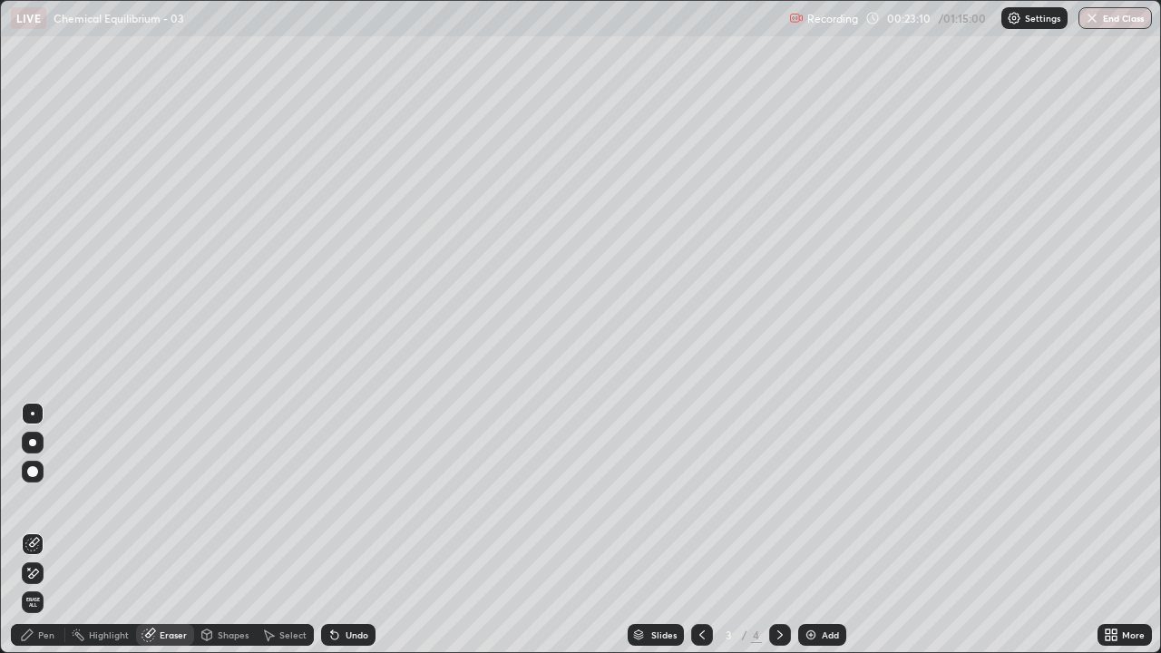
click at [47, 530] on div "Pen" at bounding box center [46, 634] width 16 height 9
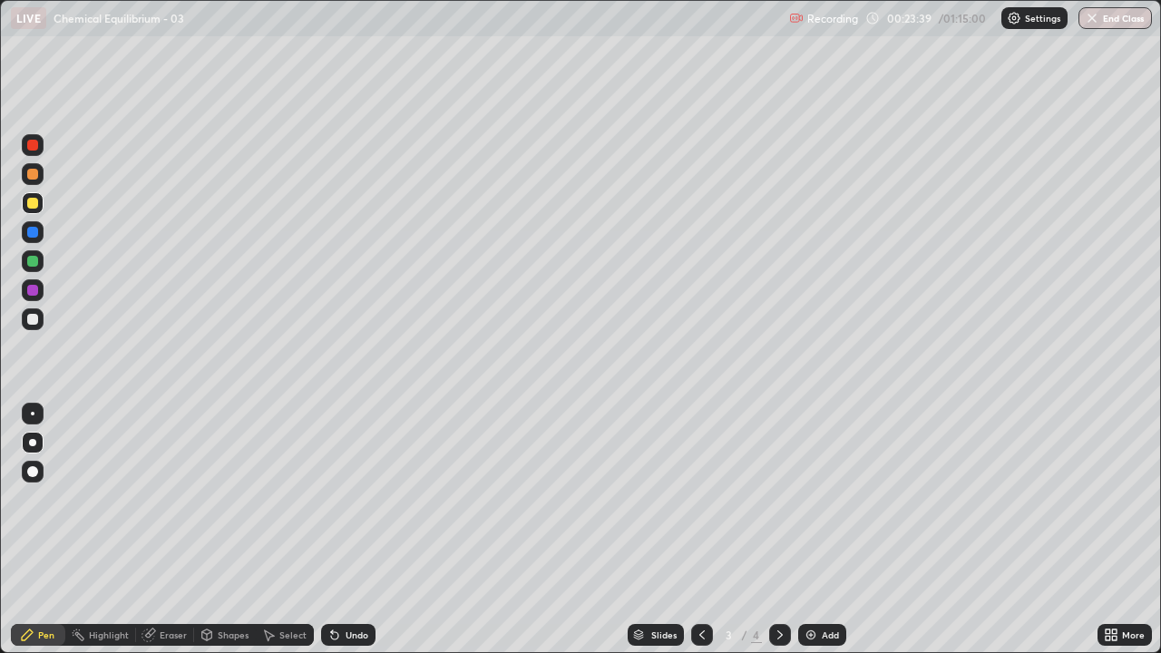
click at [34, 206] on div at bounding box center [32, 203] width 11 height 11
click at [28, 261] on div at bounding box center [32, 261] width 11 height 11
click at [32, 202] on div at bounding box center [32, 203] width 11 height 11
click at [32, 173] on div at bounding box center [32, 174] width 11 height 11
click at [27, 259] on div at bounding box center [32, 261] width 11 height 11
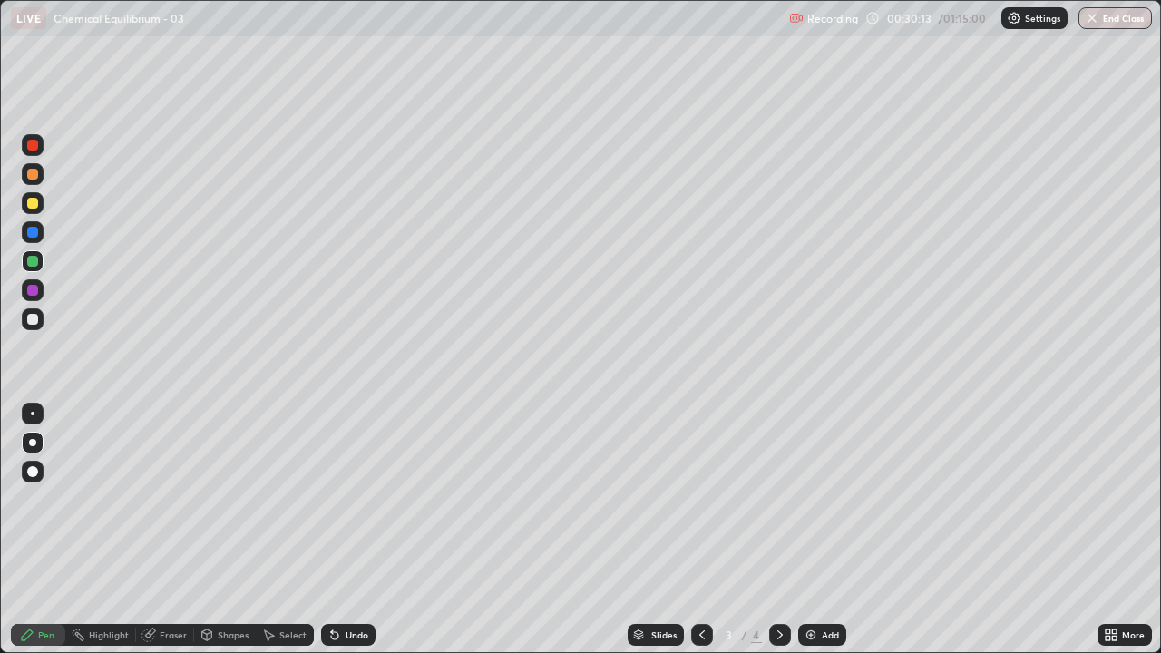
click at [799, 530] on div "Add" at bounding box center [822, 635] width 48 height 22
click at [34, 321] on div at bounding box center [32, 319] width 11 height 11
click at [47, 530] on div "Pen" at bounding box center [46, 634] width 16 height 9
click at [29, 204] on div at bounding box center [32, 203] width 11 height 11
click at [34, 322] on div at bounding box center [32, 319] width 11 height 11
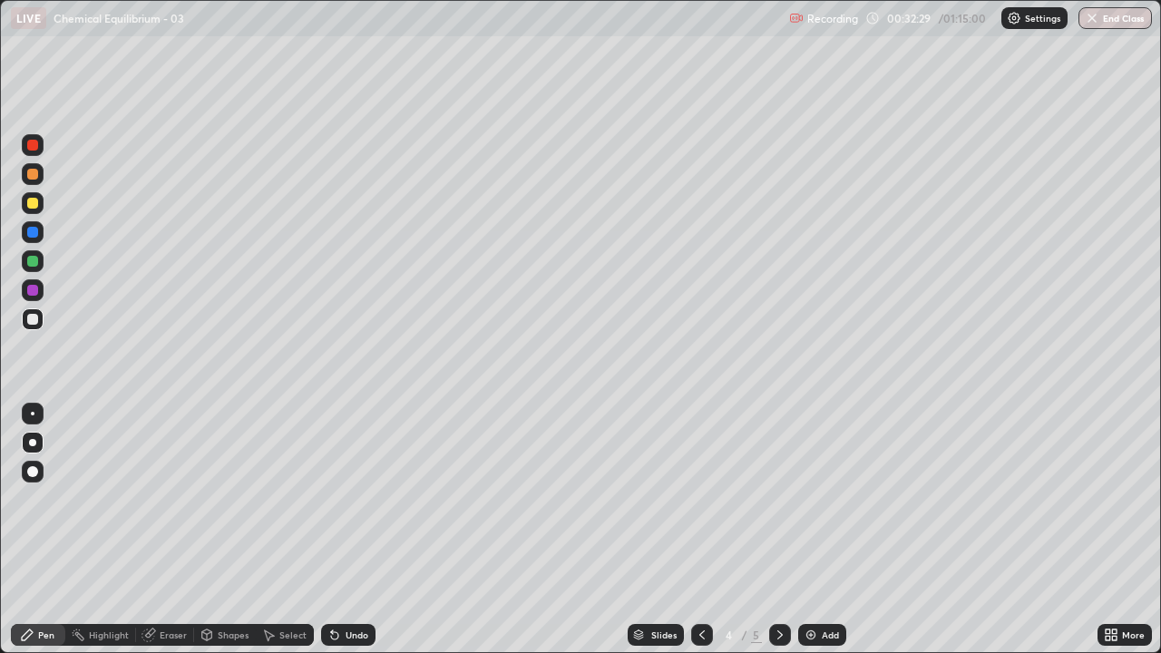
click at [30, 261] on div at bounding box center [32, 261] width 11 height 11
click at [34, 201] on div at bounding box center [32, 203] width 11 height 11
click at [34, 319] on div at bounding box center [32, 319] width 11 height 11
click at [804, 530] on img at bounding box center [810, 635] width 15 height 15
click at [35, 323] on div at bounding box center [32, 319] width 11 height 11
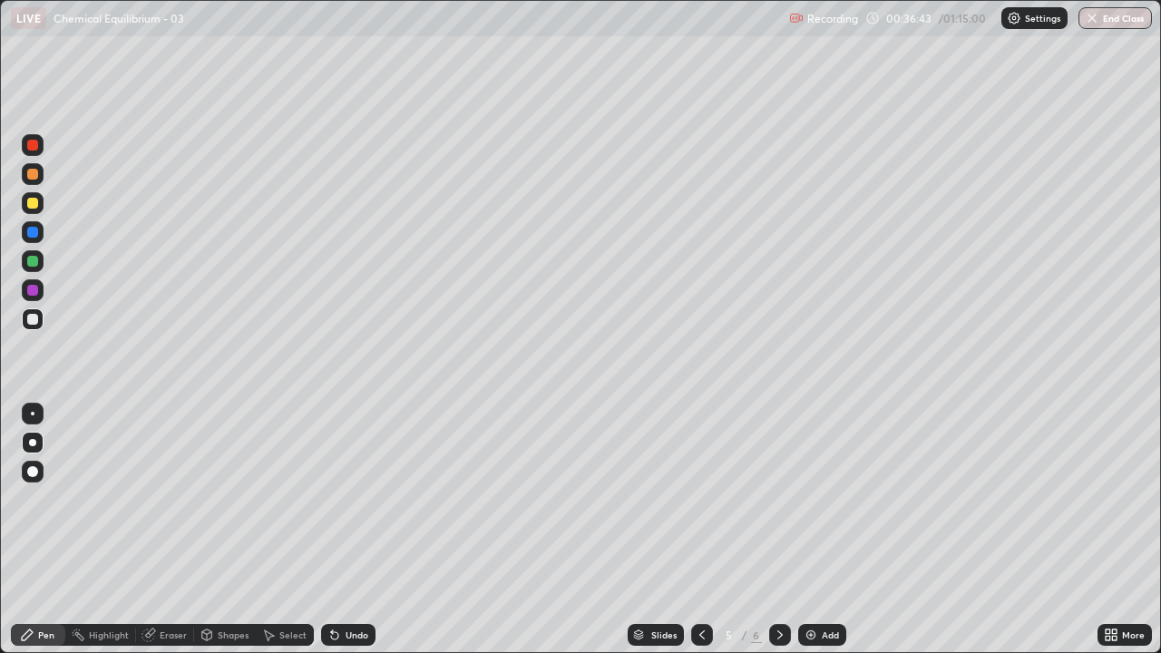
click at [30, 203] on div at bounding box center [32, 203] width 11 height 11
click at [807, 530] on div "Add" at bounding box center [822, 635] width 48 height 22
click at [34, 319] on div at bounding box center [32, 319] width 11 height 11
click at [31, 203] on div at bounding box center [32, 203] width 11 height 11
click at [35, 323] on div at bounding box center [32, 319] width 11 height 11
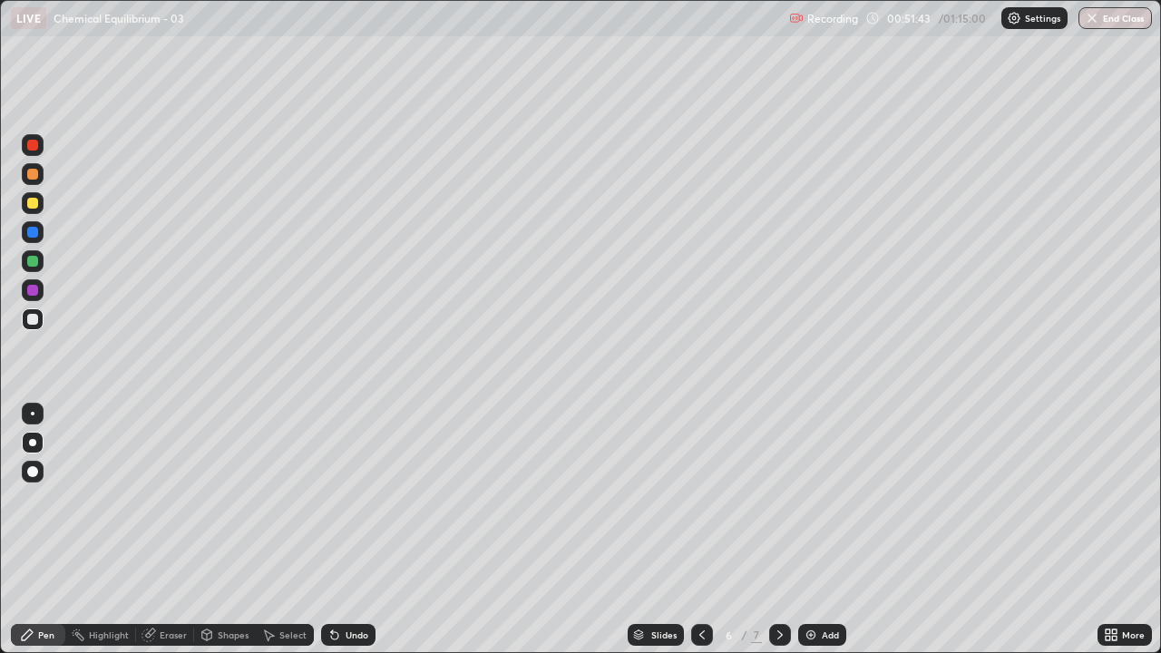
click at [30, 261] on div at bounding box center [32, 261] width 11 height 11
click at [33, 264] on div at bounding box center [32, 261] width 11 height 11
click at [35, 204] on div at bounding box center [32, 203] width 11 height 11
click at [34, 262] on div at bounding box center [32, 261] width 11 height 11
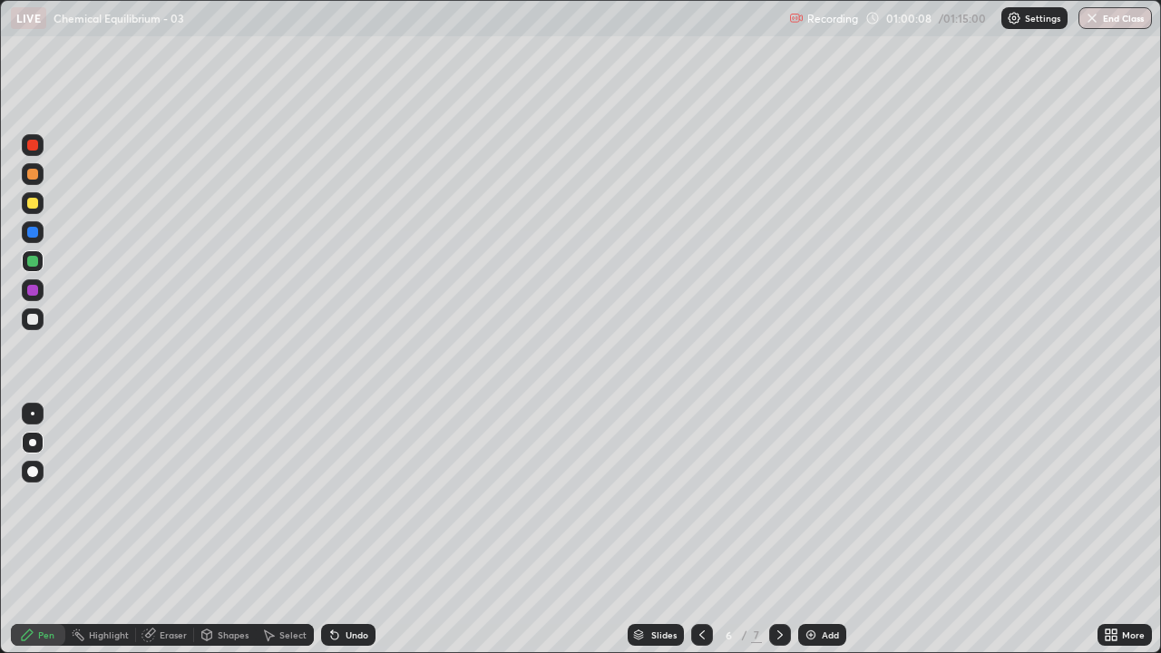
click at [225, 530] on div "Shapes" at bounding box center [233, 634] width 31 height 9
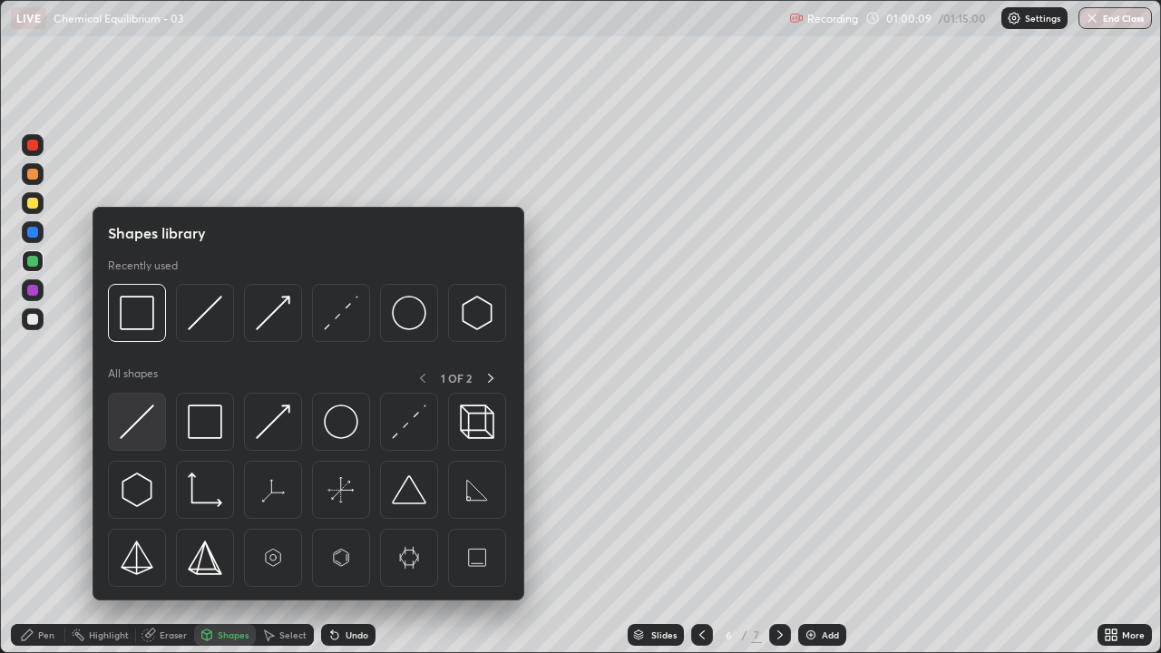
click at [148, 412] on img at bounding box center [137, 421] width 34 height 34
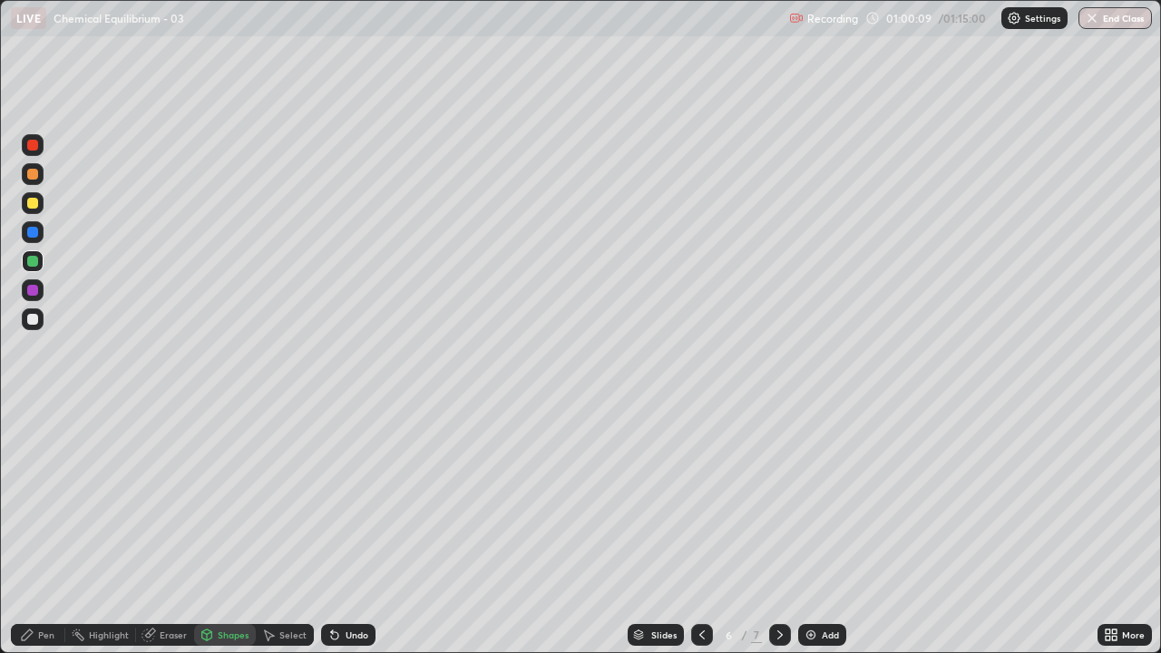
click at [33, 290] on div at bounding box center [32, 290] width 11 height 11
click at [32, 173] on div at bounding box center [32, 174] width 11 height 11
click at [32, 178] on div at bounding box center [32, 174] width 11 height 11
click at [52, 530] on div "Pen" at bounding box center [46, 634] width 16 height 9
click at [807, 530] on img at bounding box center [810, 635] width 15 height 15
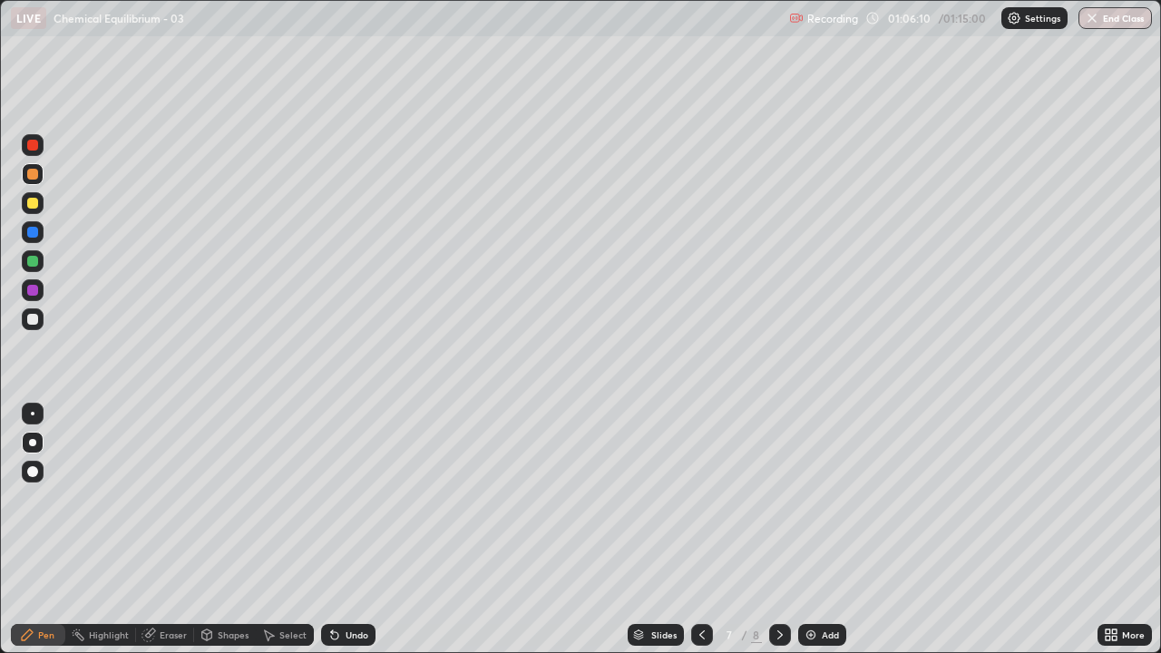
click at [33, 319] on div at bounding box center [32, 319] width 11 height 11
click at [32, 205] on div at bounding box center [32, 203] width 11 height 11
click at [34, 265] on div at bounding box center [32, 261] width 11 height 11
click at [33, 205] on div at bounding box center [32, 203] width 11 height 11
click at [32, 261] on div at bounding box center [32, 261] width 11 height 11
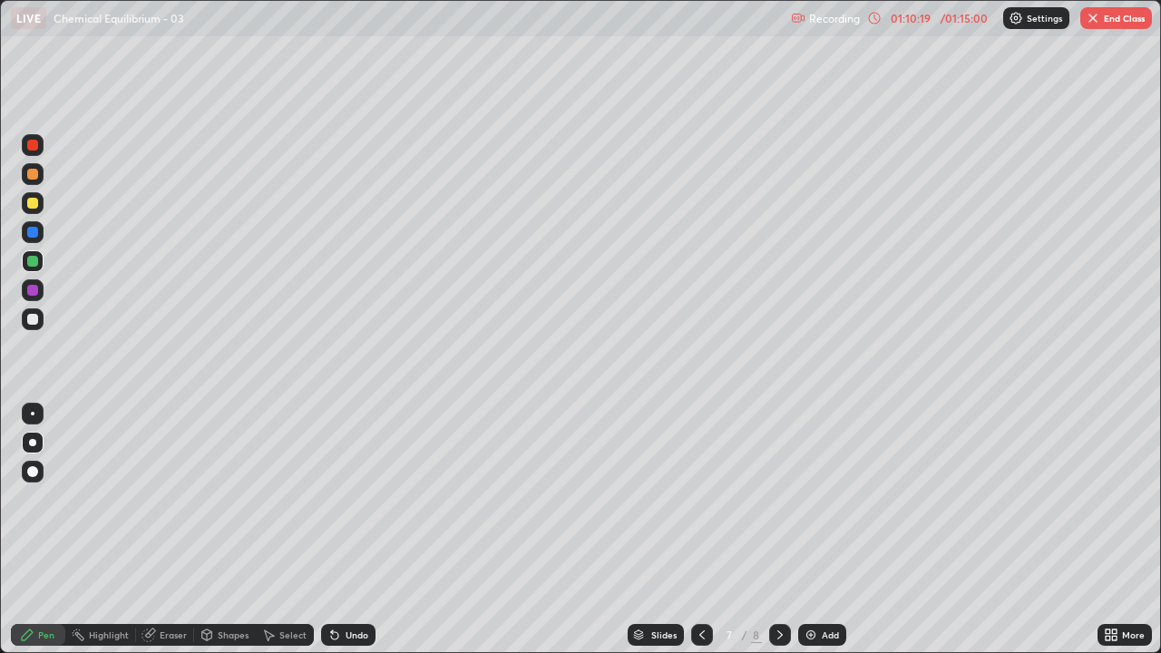
click at [39, 291] on div at bounding box center [33, 290] width 22 height 22
click at [30, 205] on div at bounding box center [32, 203] width 11 height 11
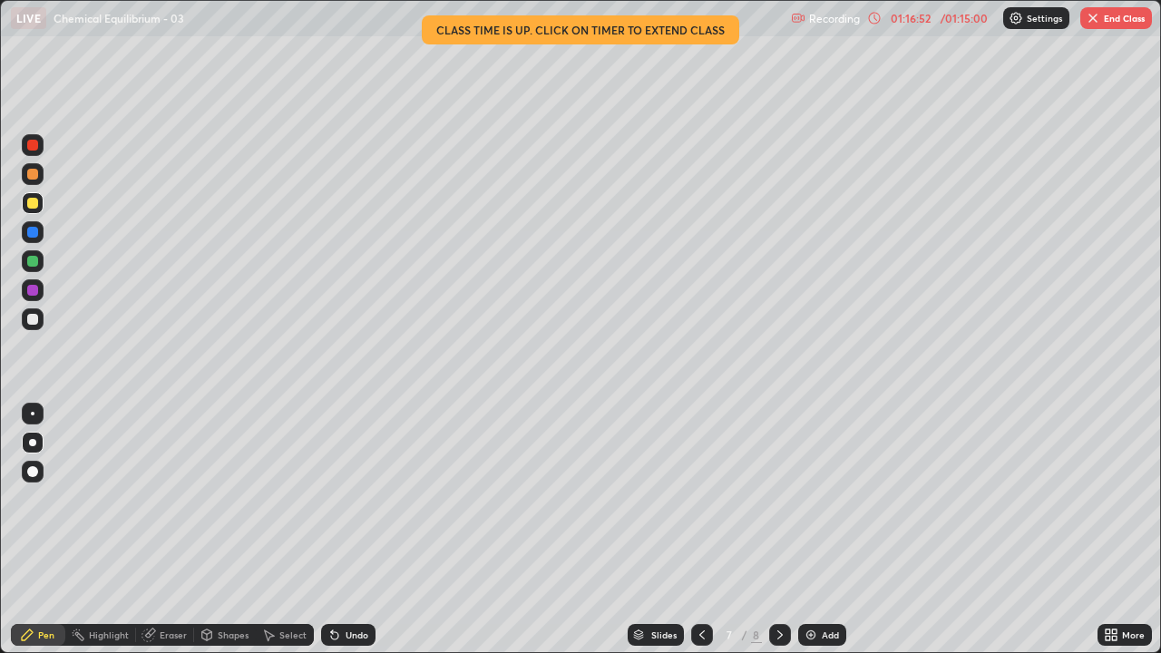
click at [1112, 19] on button "End Class" at bounding box center [1116, 18] width 72 height 22
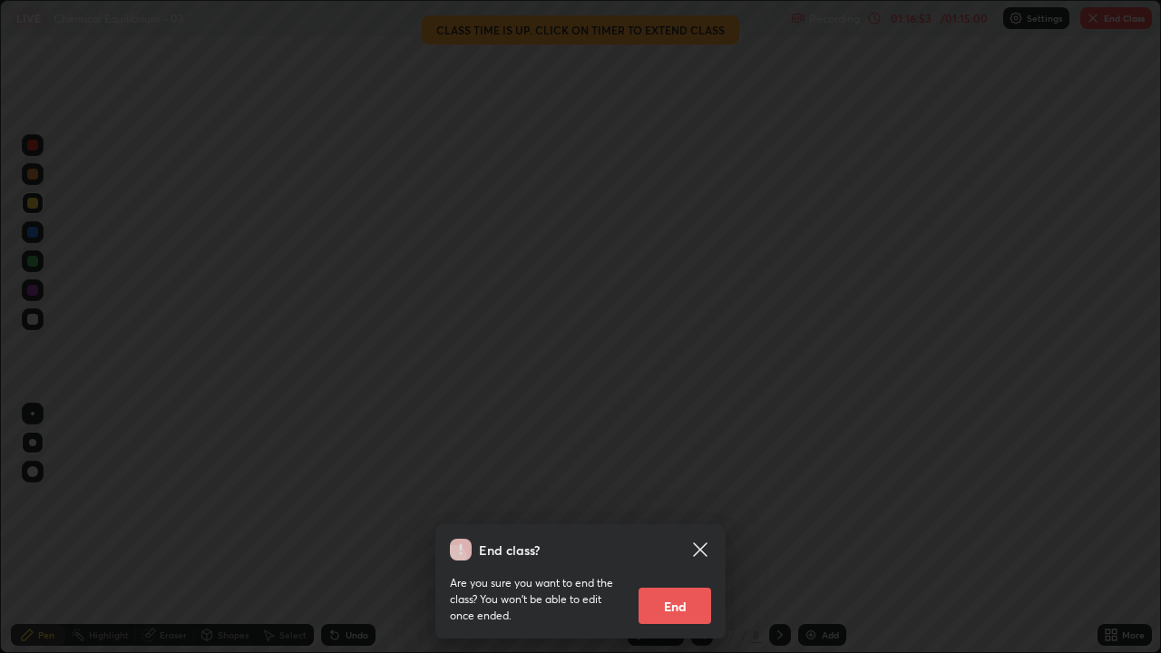
click at [669, 530] on button "End" at bounding box center [674, 606] width 73 height 36
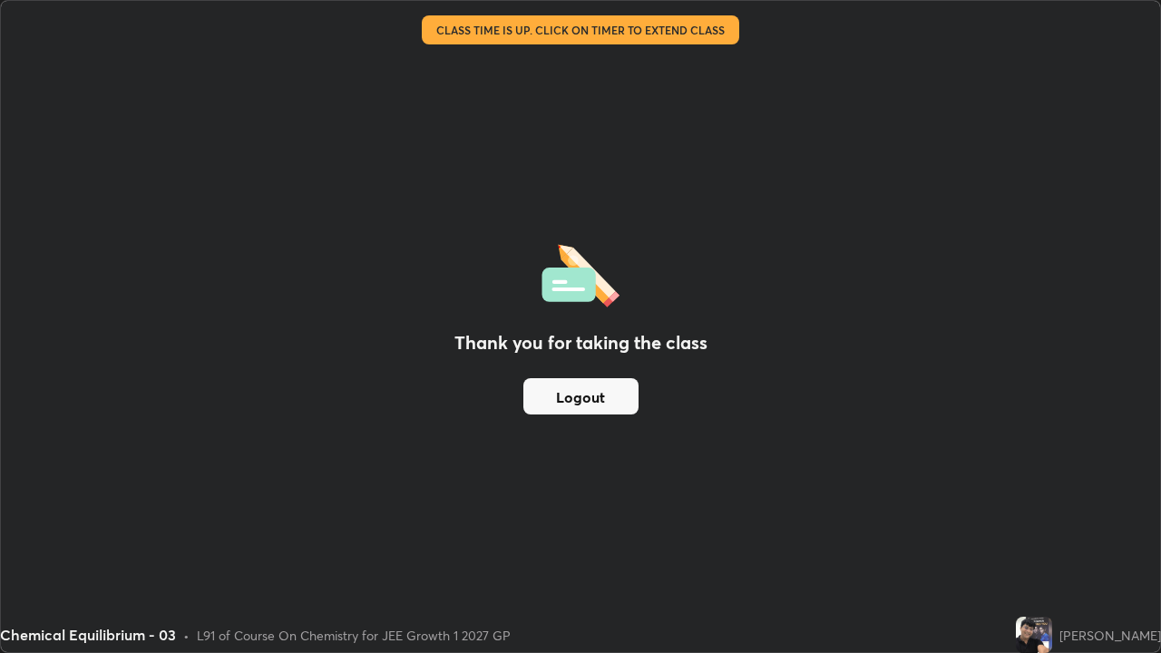
click at [572, 396] on button "Logout" at bounding box center [580, 396] width 115 height 36
